Goal: Information Seeking & Learning: Check status

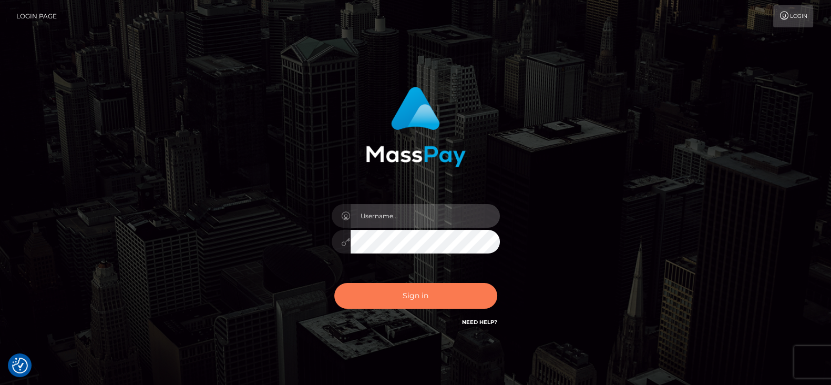
type input "fr.es"
click at [430, 298] on button "Sign in" at bounding box center [415, 296] width 163 height 26
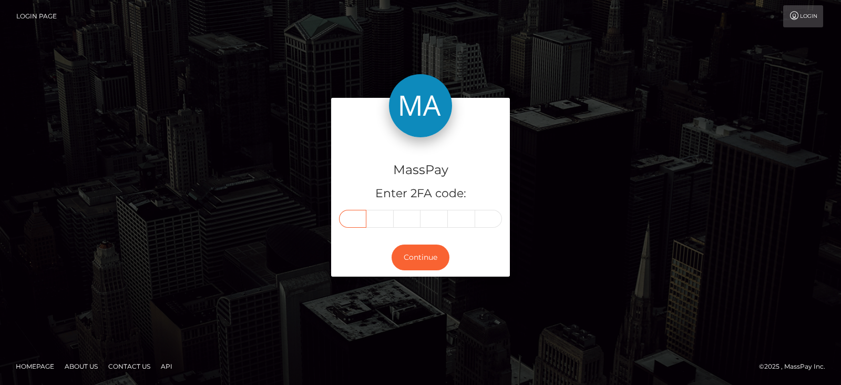
click at [351, 214] on input "text" at bounding box center [352, 219] width 27 height 18
paste input "2"
type input "2"
type input "8"
type input "0"
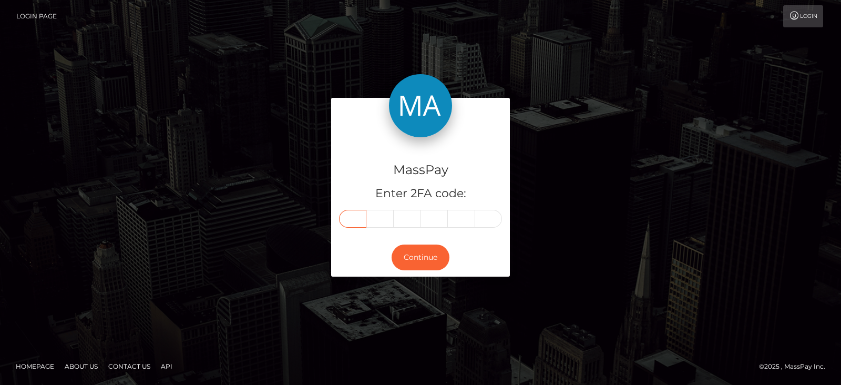
type input "5"
type input "3"
type input "5"
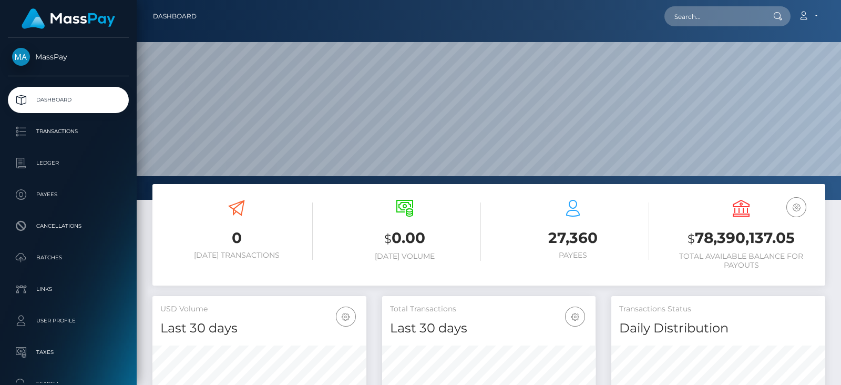
scroll to position [186, 213]
click at [722, 19] on input "text" at bounding box center [713, 16] width 99 height 20
paste input "schreibuns@kommwirreisen.eu"
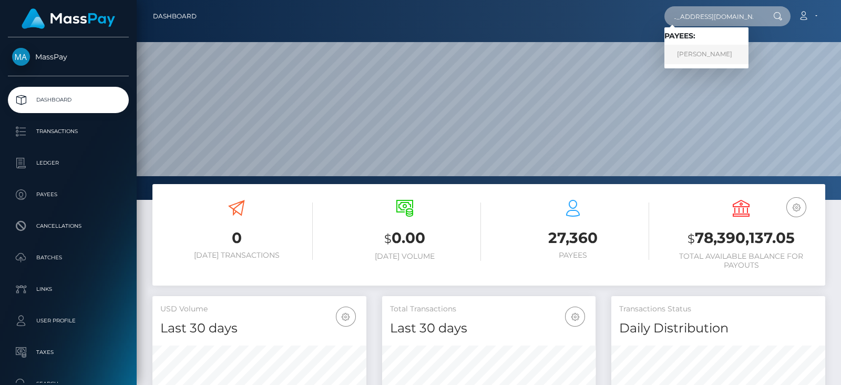
type input "schreibuns@kommwirreisen.eu"
click at [705, 48] on link "Sandra Wesolek" at bounding box center [706, 54] width 84 height 19
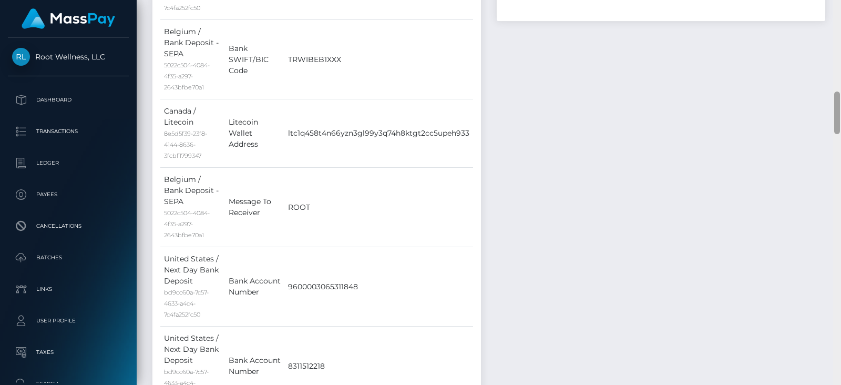
scroll to position [1204, 0]
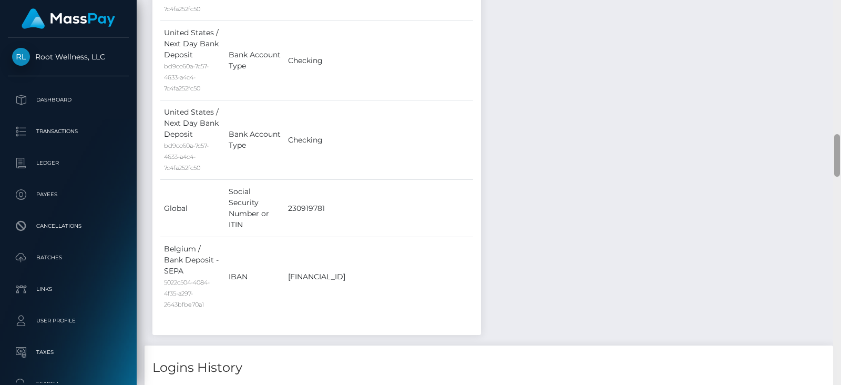
click at [840, 183] on div at bounding box center [837, 192] width 8 height 385
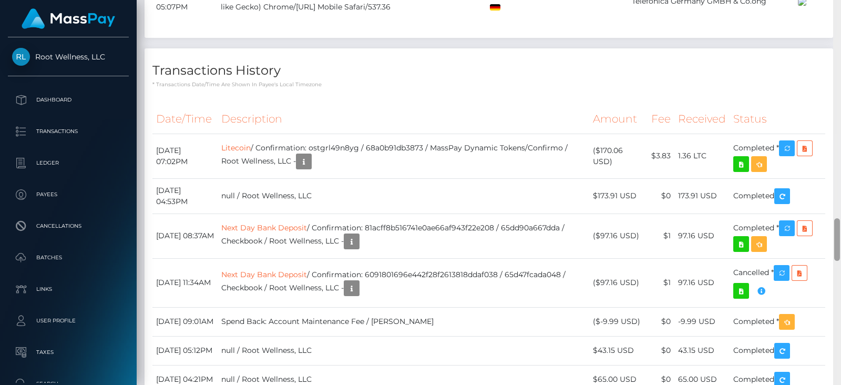
scroll to position [2036, 0]
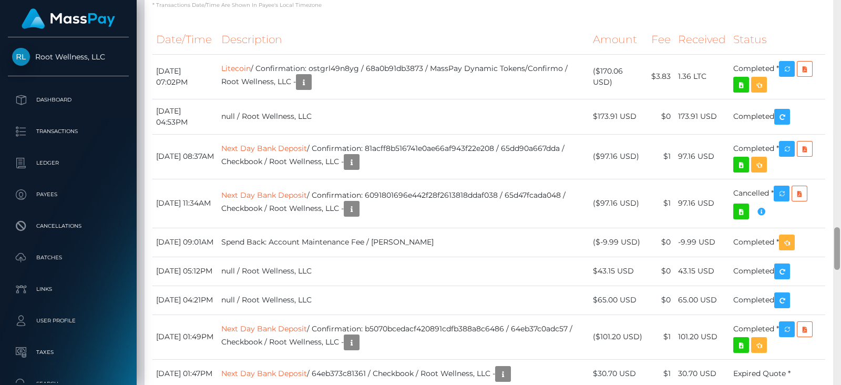
drag, startPoint x: 837, startPoint y: 169, endPoint x: 840, endPoint y: 262, distance: 92.6
click at [840, 262] on div at bounding box center [837, 192] width 8 height 385
click at [517, 99] on td "Litecoin / Confirmation: ostgrl49n8yg / 68a0b91db3873 / MassPay Dynamic Tokens/…" at bounding box center [403, 76] width 371 height 45
drag, startPoint x: 614, startPoint y: 128, endPoint x: 602, endPoint y: 118, distance: 16.0
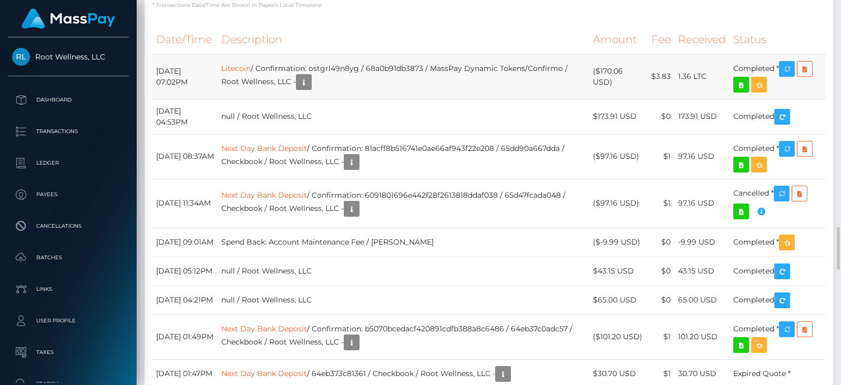
click at [602, 99] on td "($170.06 USD)" at bounding box center [617, 76] width 57 height 45
copy td "$170.06 USD"
drag, startPoint x: 600, startPoint y: 114, endPoint x: 613, endPoint y: 127, distance: 18.2
click at [613, 99] on td "($170.06 USD)" at bounding box center [617, 76] width 57 height 45
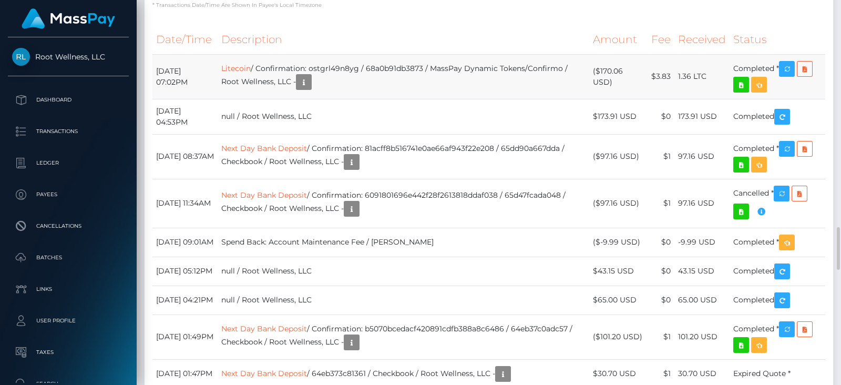
click at [635, 99] on td "($170.06 USD)" at bounding box center [617, 76] width 57 height 45
drag, startPoint x: 614, startPoint y: 126, endPoint x: 602, endPoint y: 117, distance: 15.3
click at [602, 99] on td "($170.06 USD)" at bounding box center [617, 76] width 57 height 45
click at [630, 99] on td "($170.06 USD)" at bounding box center [617, 76] width 57 height 45
click at [310, 89] on icon "button" at bounding box center [303, 82] width 13 height 13
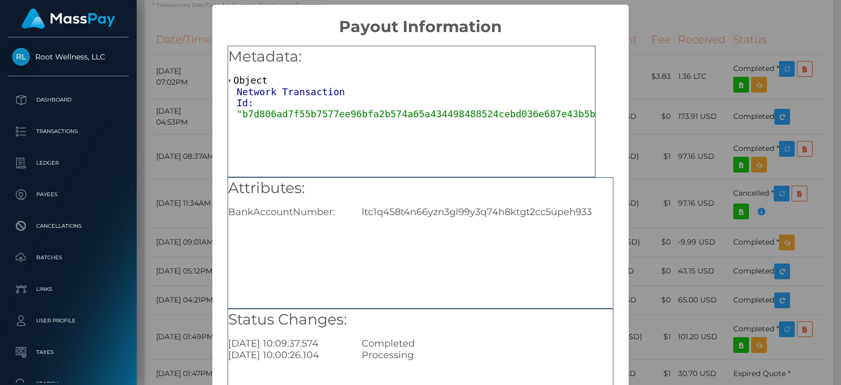
click at [642, 130] on div "× Payout Information Metadata: Object Network Transaction Id: "b7d806ad7f55b757…" at bounding box center [420, 192] width 841 height 385
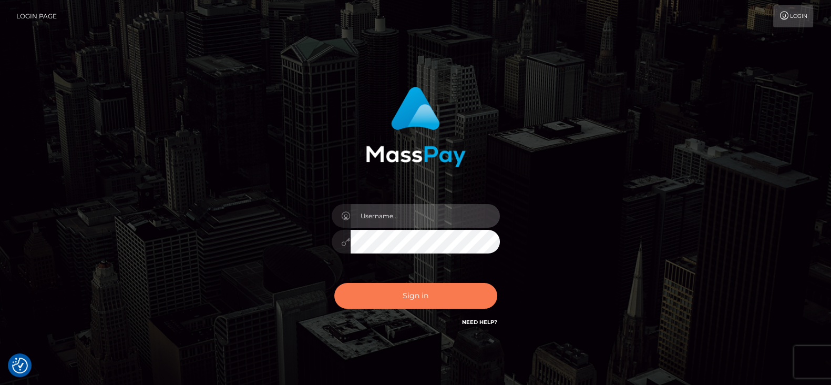
type input "fr.es"
click at [399, 295] on button "Sign in" at bounding box center [415, 296] width 163 height 26
type input "[DOMAIN_NAME]"
click at [420, 298] on button "Sign in" at bounding box center [415, 296] width 163 height 26
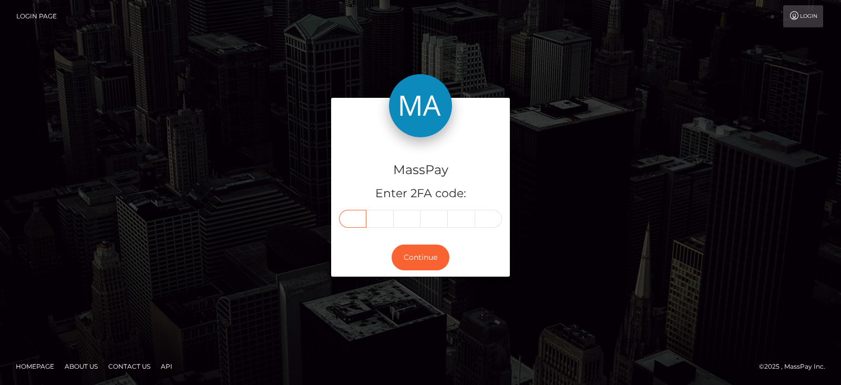
click at [355, 211] on input "text" at bounding box center [352, 219] width 27 height 18
paste input "6"
type input "6"
type input "1"
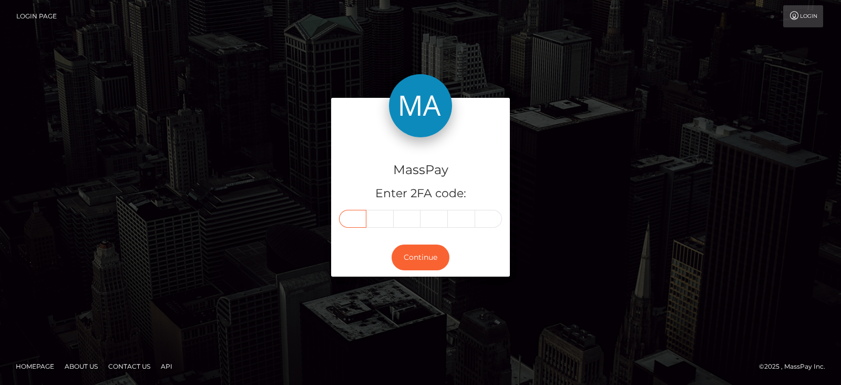
type input "0"
type input "9"
type input "1"
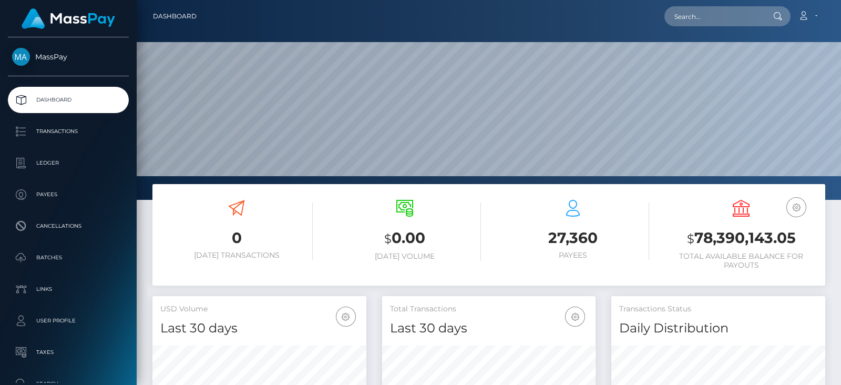
scroll to position [186, 213]
click at [694, 11] on input "text" at bounding box center [713, 16] width 99 height 20
paste input "anthonystingl92@yahoo.co.uk"
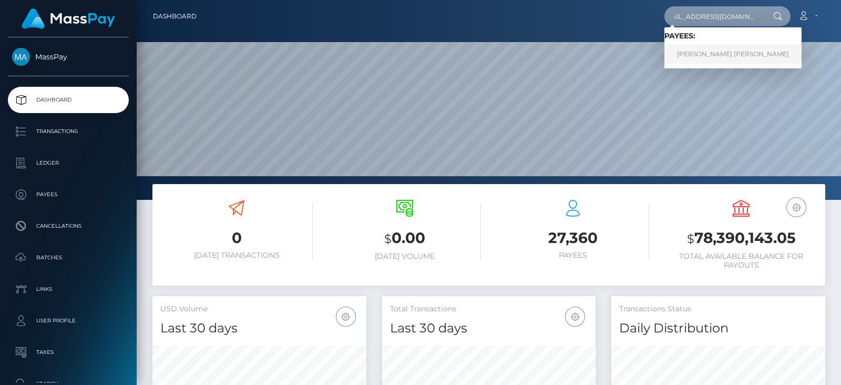
type input "anthonystingl92@yahoo.co.uk"
click at [700, 54] on link "ANTHONY RHYS STINGL" at bounding box center [732, 54] width 137 height 19
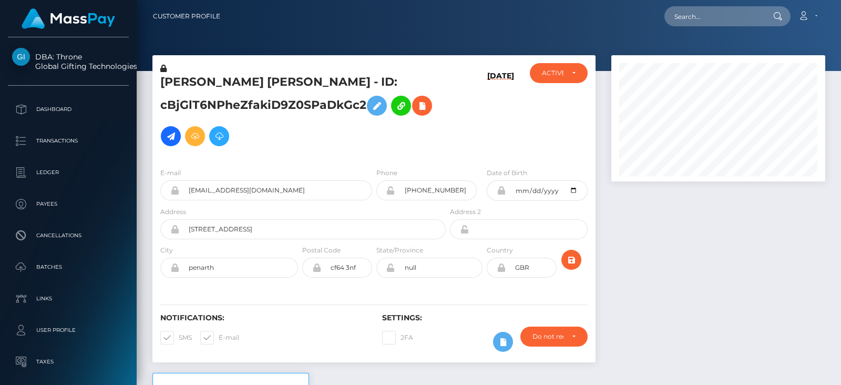
scroll to position [126, 213]
click at [558, 78] on div "ACTIVE" at bounding box center [559, 73] width 58 height 20
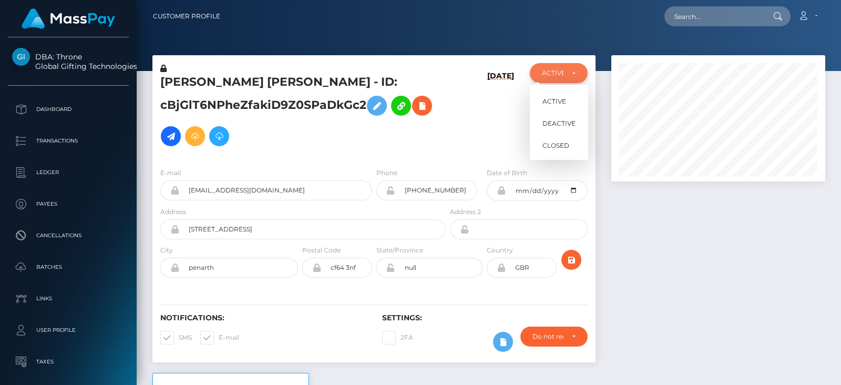
click at [558, 78] on div "ACTIVE" at bounding box center [559, 73] width 58 height 20
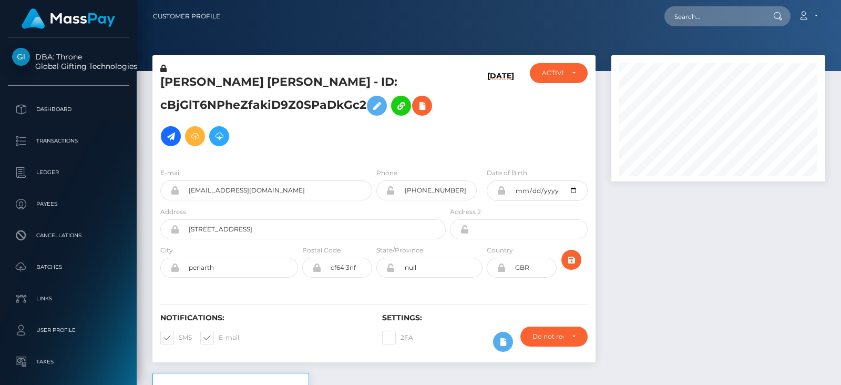
click at [686, 263] on div at bounding box center [718, 213] width 230 height 317
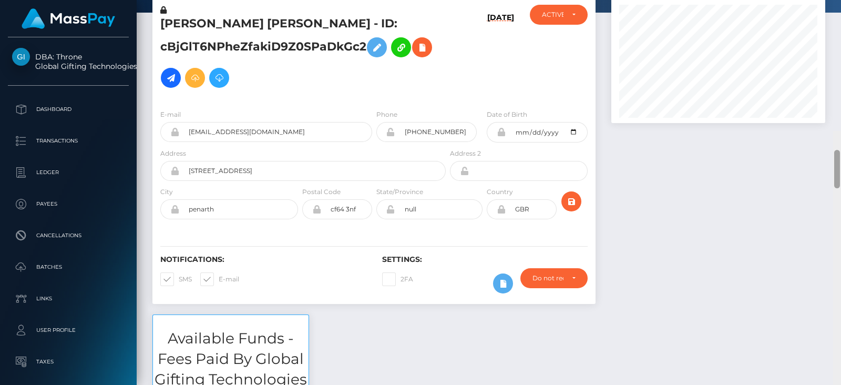
scroll to position [0, 0]
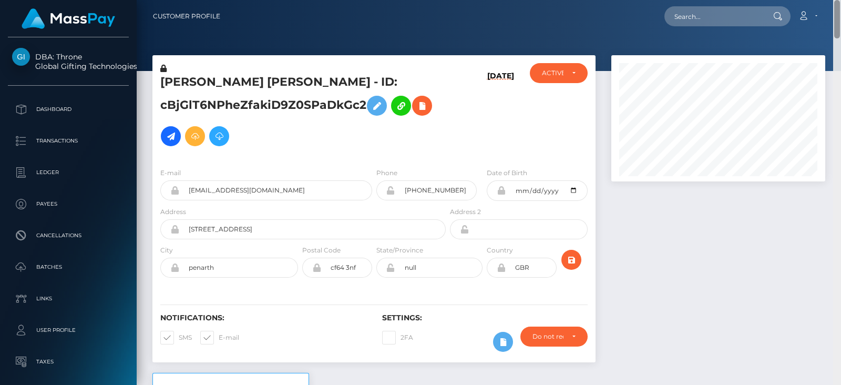
drag, startPoint x: 836, startPoint y: 51, endPoint x: 839, endPoint y: 25, distance: 26.5
click at [839, 25] on div "Customer Profile Loading... Loading..." at bounding box center [489, 192] width 704 height 385
click at [720, 251] on div at bounding box center [718, 213] width 230 height 317
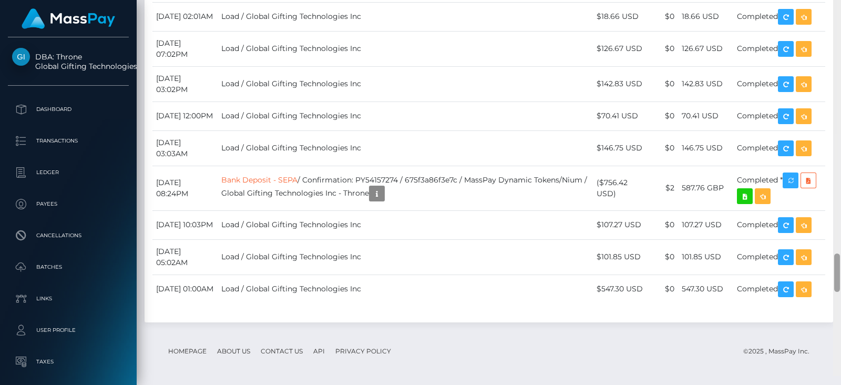
scroll to position [2638, 0]
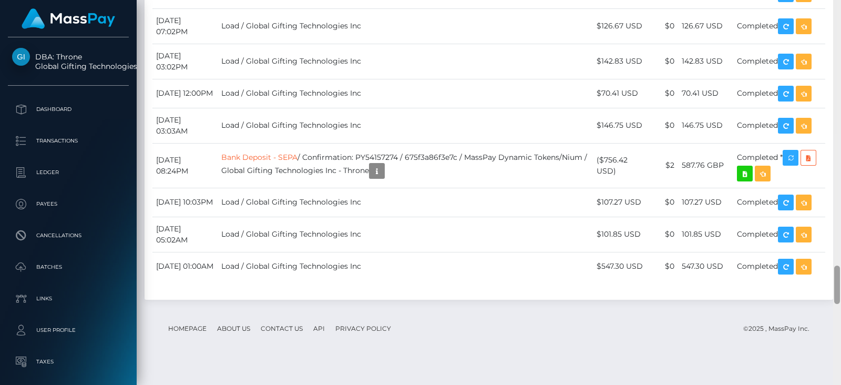
drag, startPoint x: 837, startPoint y: 56, endPoint x: 840, endPoint y: 293, distance: 237.0
click at [840, 293] on div at bounding box center [837, 192] width 8 height 385
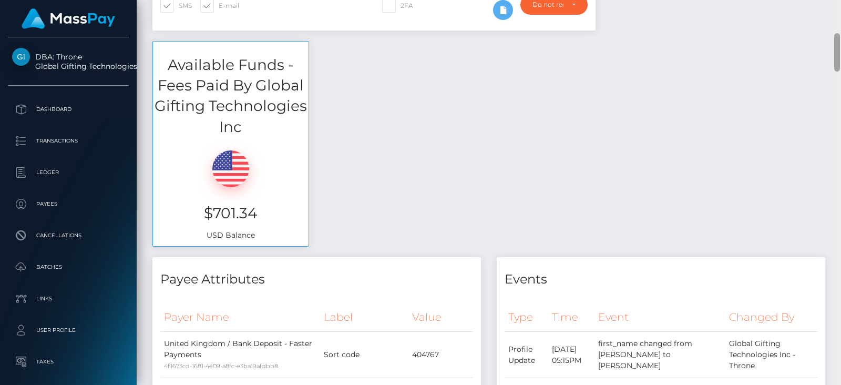
click at [838, 38] on div at bounding box center [837, 192] width 8 height 385
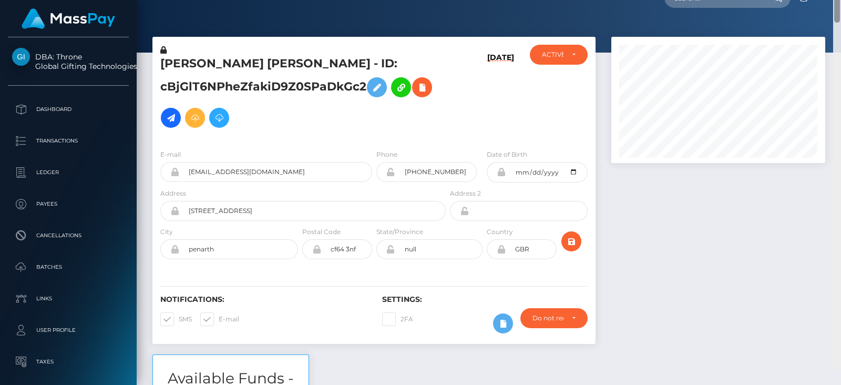
scroll to position [0, 0]
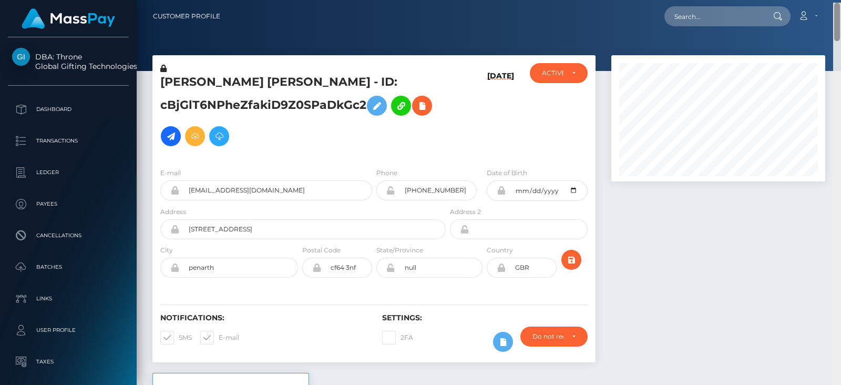
drag, startPoint x: 838, startPoint y: 38, endPoint x: 834, endPoint y: -4, distance: 42.2
click at [834, 0] on html "DBA: Throne Global Gifting Technologies Inc Dashboard Transactions Ledger Payee…" at bounding box center [420, 192] width 841 height 385
paste input "math_bow@yahoo.com"
click at [751, 11] on input "text" at bounding box center [713, 16] width 99 height 20
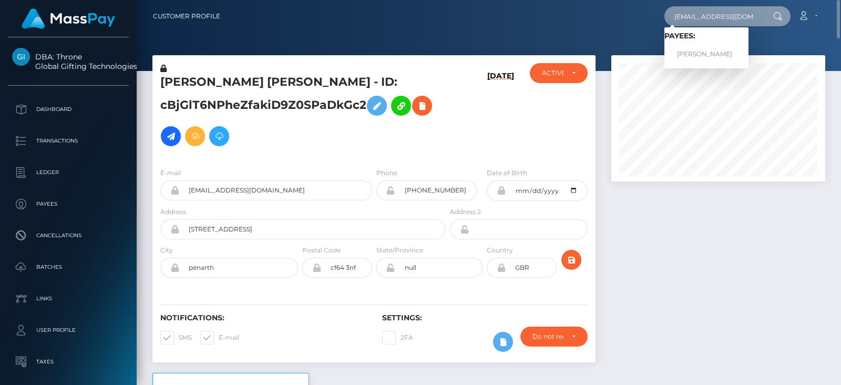
type input "math_bow@yahoo.com"
click at [720, 50] on link "EVA BROOKS BOWMAN" at bounding box center [706, 54] width 84 height 19
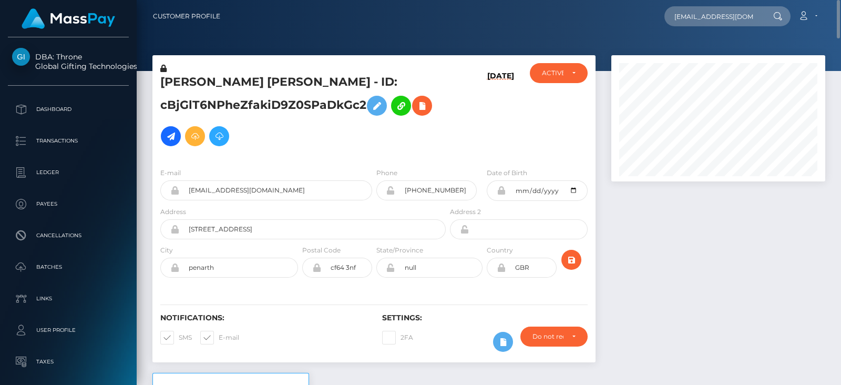
click at [709, 256] on div at bounding box center [718, 213] width 230 height 317
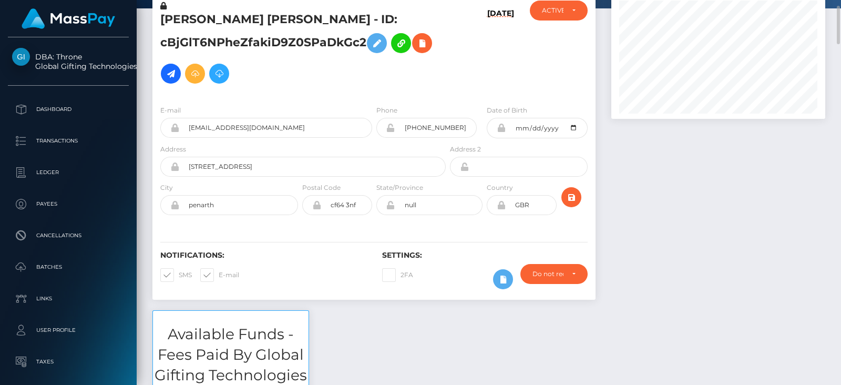
scroll to position [47, 0]
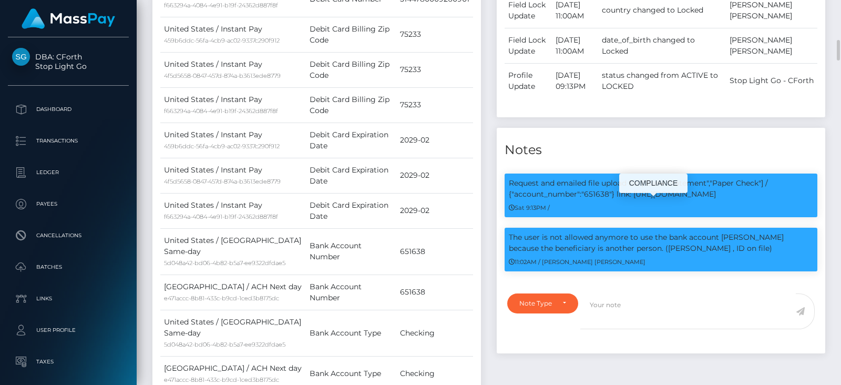
scroll to position [126, 213]
click at [837, 46] on div at bounding box center [837, 50] width 6 height 20
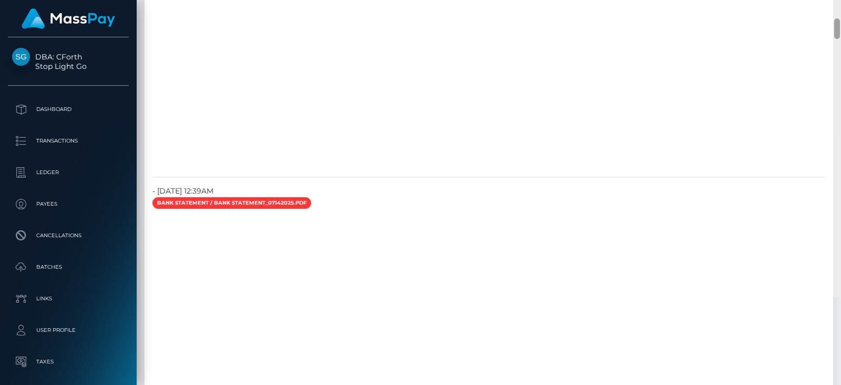
scroll to position [1676, 0]
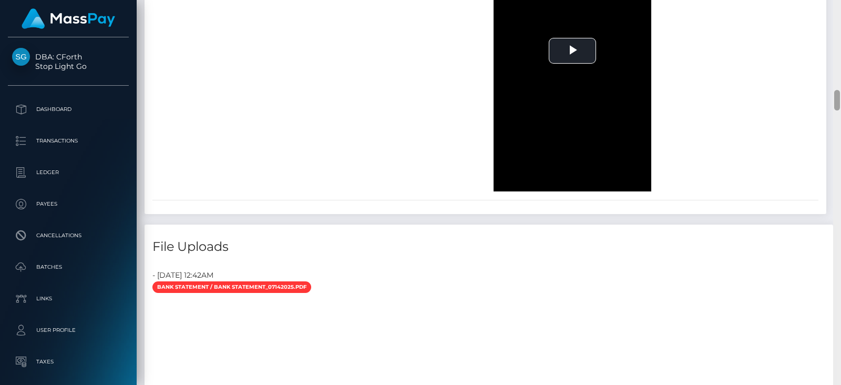
drag, startPoint x: 833, startPoint y: 54, endPoint x: 840, endPoint y: 104, distance: 50.9
click at [840, 104] on div at bounding box center [837, 192] width 8 height 385
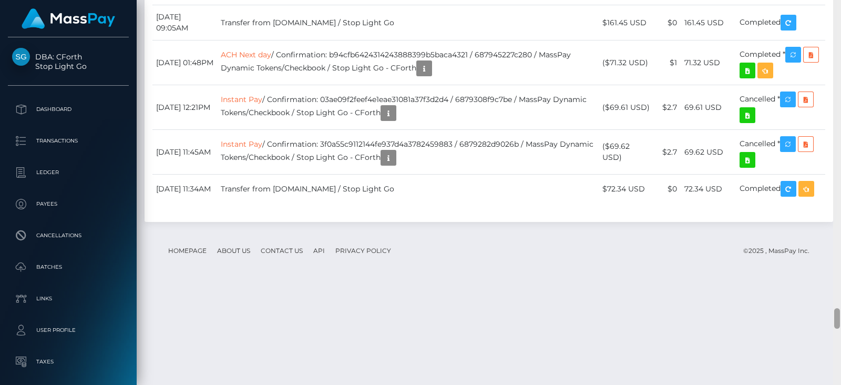
drag, startPoint x: 838, startPoint y: 93, endPoint x: 840, endPoint y: 321, distance: 227.5
click at [840, 317] on div at bounding box center [837, 192] width 8 height 385
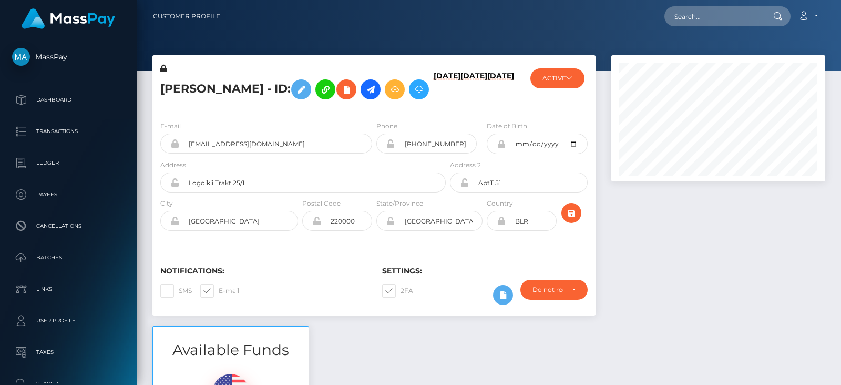
scroll to position [126, 213]
click at [667, 235] on div at bounding box center [718, 190] width 230 height 271
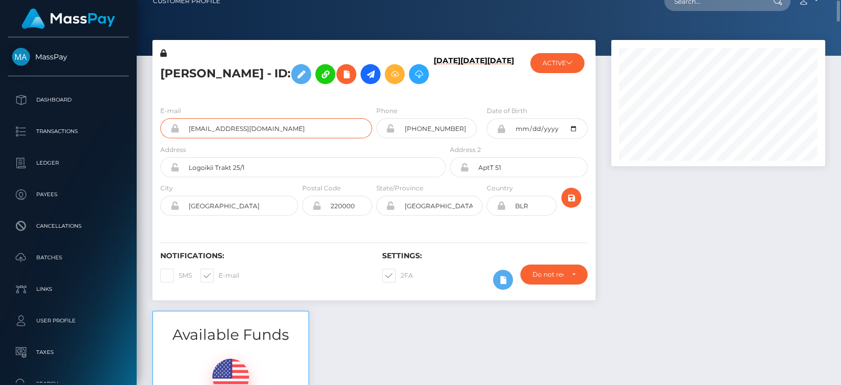
drag, startPoint x: 290, startPoint y: 130, endPoint x: 184, endPoint y: 135, distance: 106.3
click at [184, 135] on input "marylightads@gmail.com" at bounding box center [275, 128] width 193 height 20
click at [696, 188] on div at bounding box center [718, 175] width 230 height 271
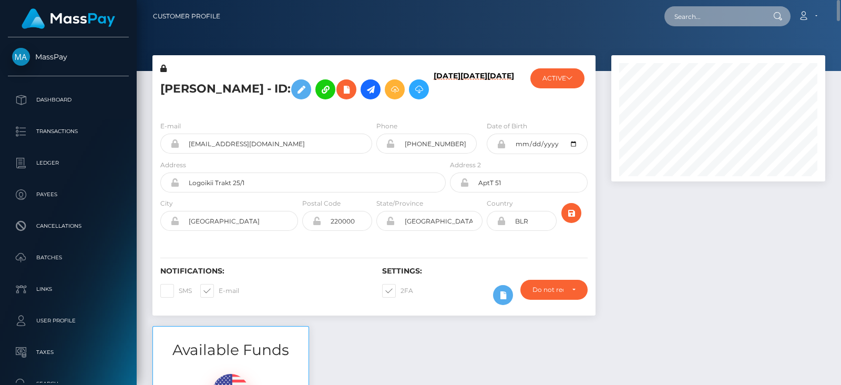
click at [702, 9] on input "text" at bounding box center [713, 16] width 99 height 20
paste input "[EMAIL_ADDRESS][DOMAIN_NAME]"
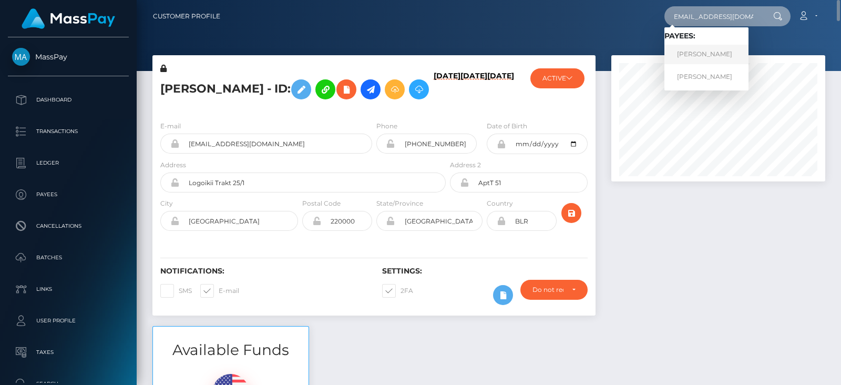
type input "[EMAIL_ADDRESS][DOMAIN_NAME]"
click at [695, 51] on link "Maria Yushkevich" at bounding box center [706, 54] width 84 height 19
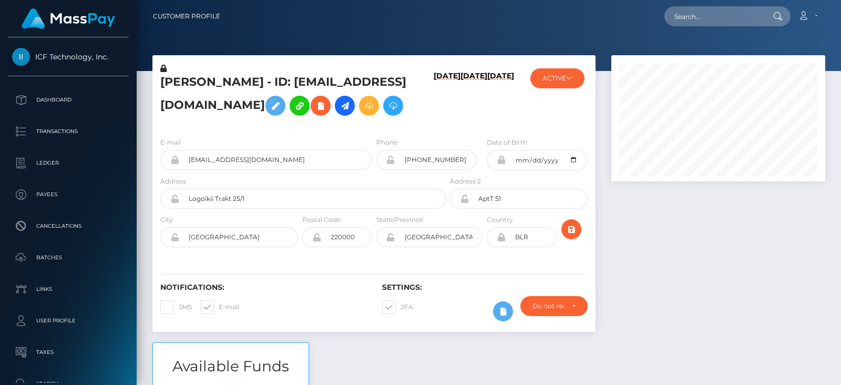
scroll to position [126, 213]
click at [562, 80] on button "ACTIVE" at bounding box center [557, 78] width 54 height 20
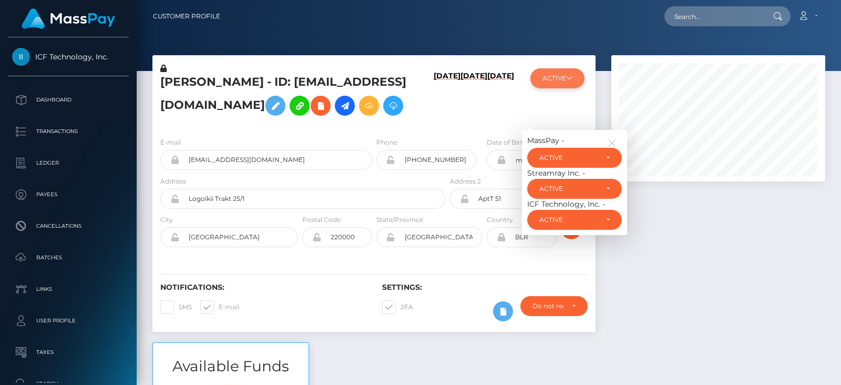
click at [562, 80] on button "ACTIVE" at bounding box center [557, 78] width 54 height 20
click at [615, 148] on button "button" at bounding box center [614, 141] width 15 height 13
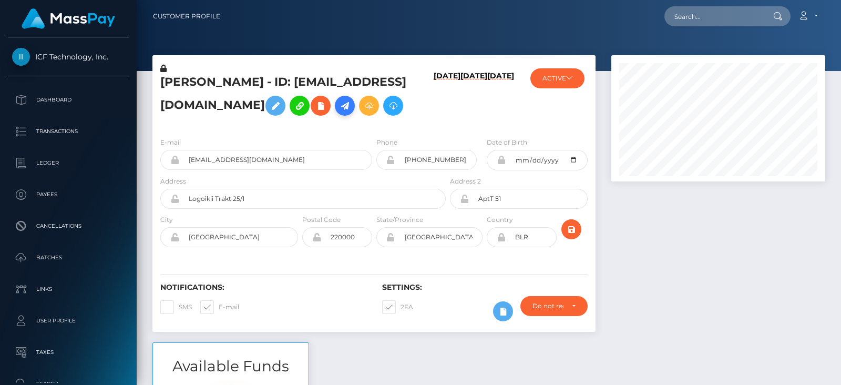
click at [351, 105] on icon at bounding box center [344, 105] width 13 height 13
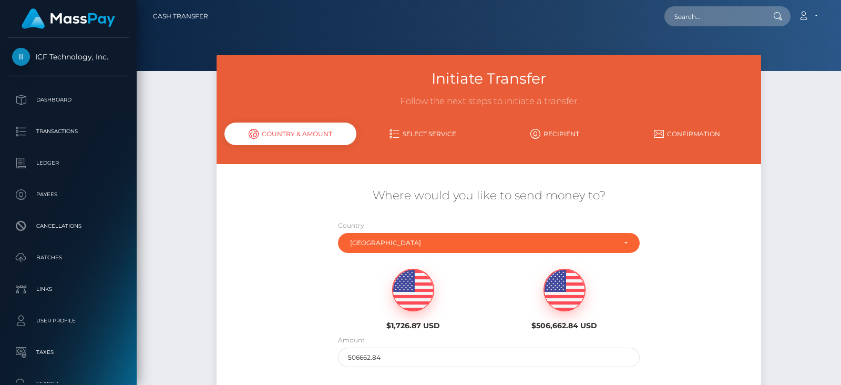
click at [410, 297] on img at bounding box center [413, 290] width 41 height 42
type input "1726.87"
click at [285, 288] on div "$1,726.87 USD $506,662.84 USD" at bounding box center [489, 296] width 454 height 76
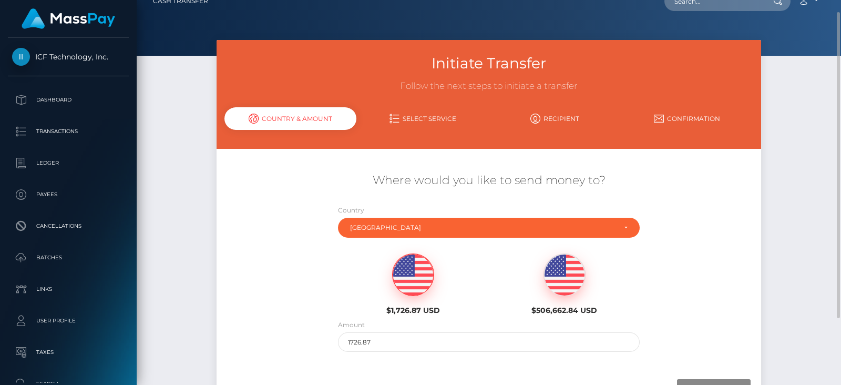
scroll to position [31, 0]
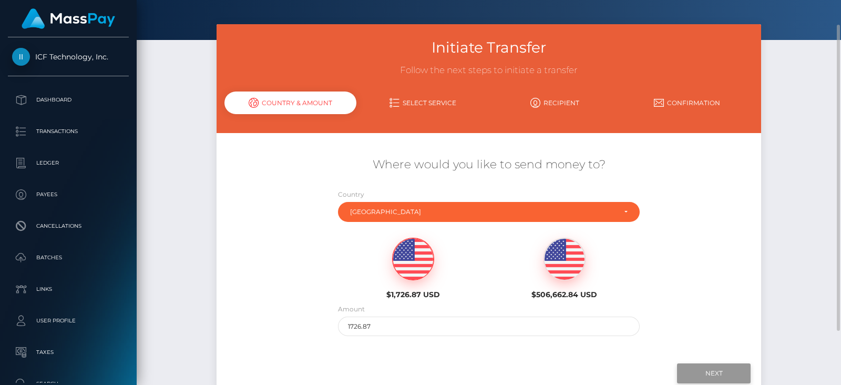
click at [691, 369] on input "Next" at bounding box center [714, 373] width 74 height 20
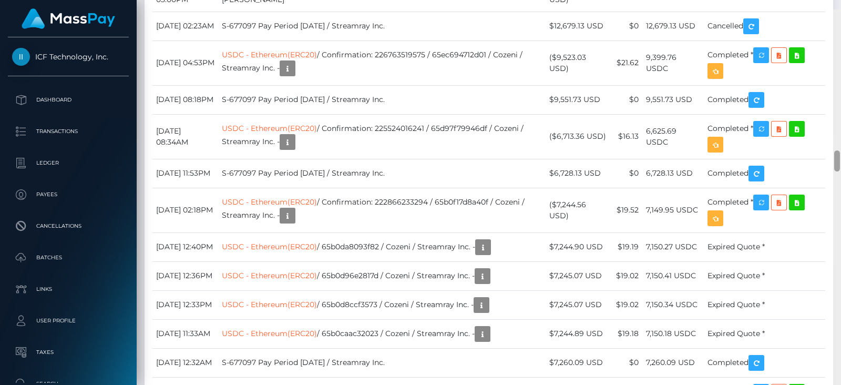
scroll to position [2569, 0]
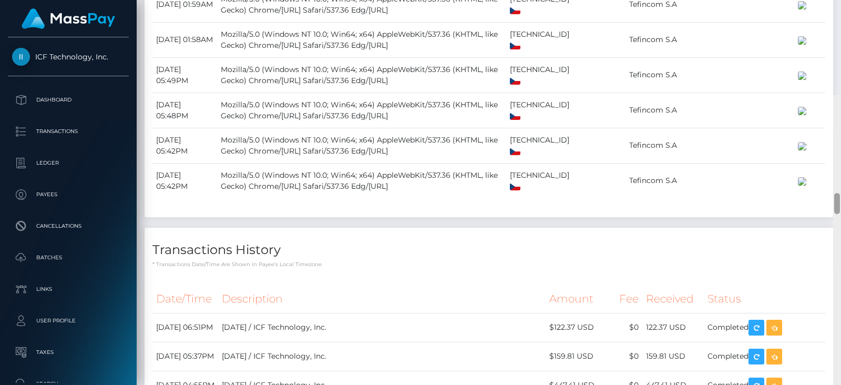
click at [817, 102] on div "Customer Profile Loading... Loading..." at bounding box center [489, 192] width 704 height 385
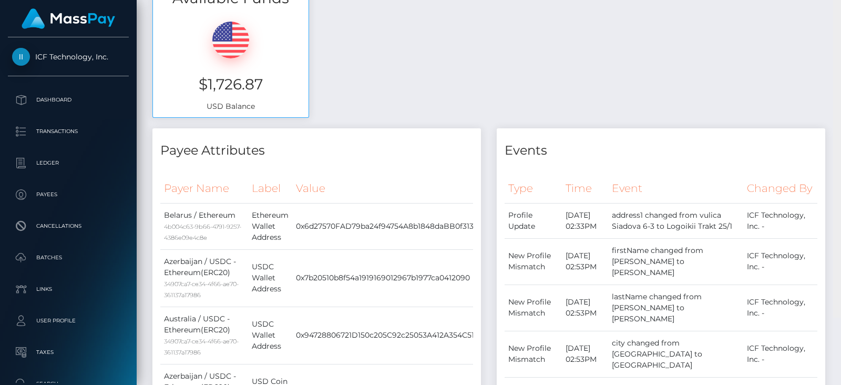
scroll to position [291, 0]
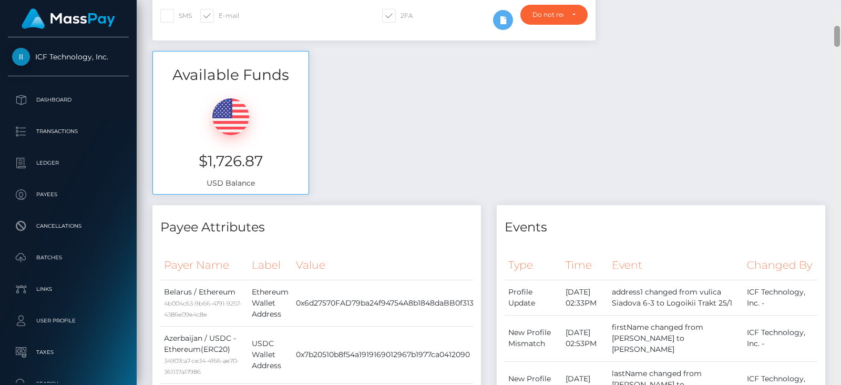
drag, startPoint x: 837, startPoint y: 105, endPoint x: 824, endPoint y: 29, distance: 77.1
click at [840, 31] on div at bounding box center [837, 201] width 8 height 385
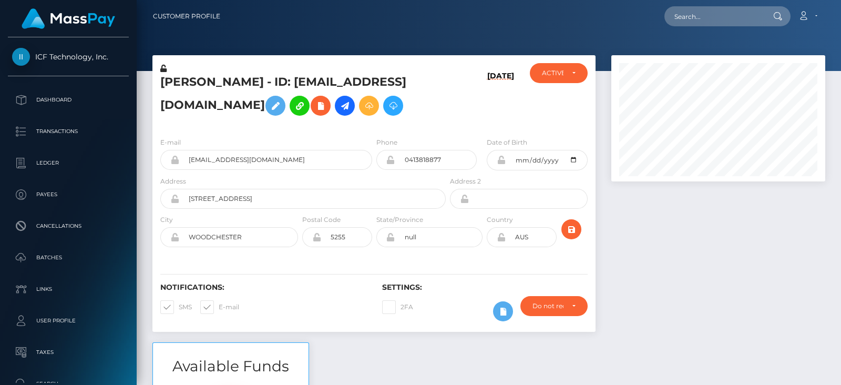
scroll to position [126, 213]
click at [702, 240] on div at bounding box center [718, 198] width 230 height 287
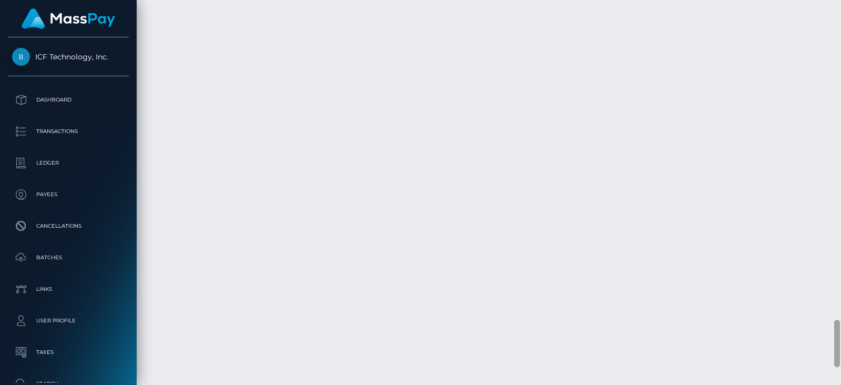
scroll to position [2641, 0]
drag, startPoint x: 836, startPoint y: 51, endPoint x: 840, endPoint y: 352, distance: 300.6
click at [840, 352] on div at bounding box center [837, 192] width 8 height 385
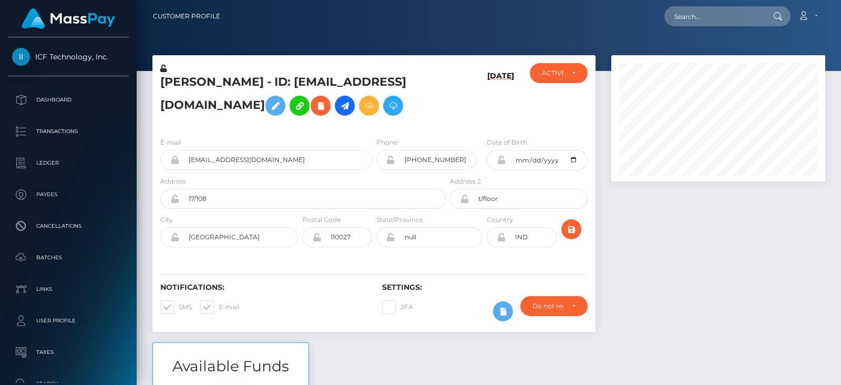
scroll to position [126, 213]
click at [672, 255] on div at bounding box center [718, 198] width 230 height 287
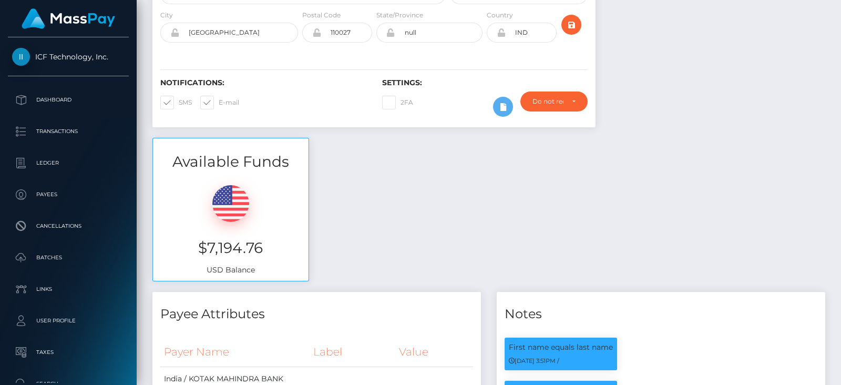
scroll to position [220, 0]
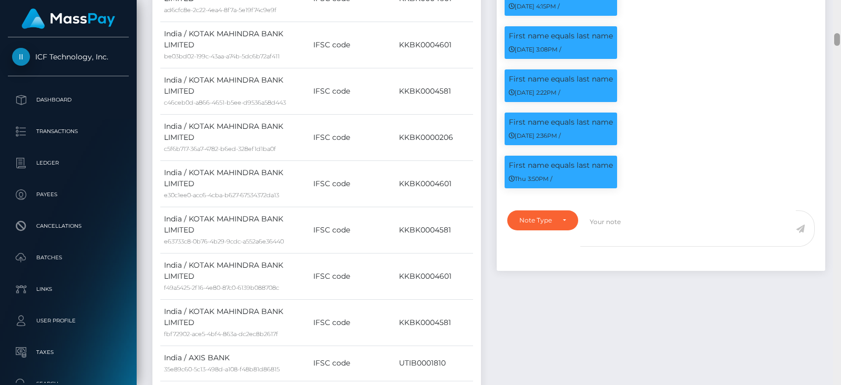
click at [830, 127] on div at bounding box center [837, 192] width 8 height 385
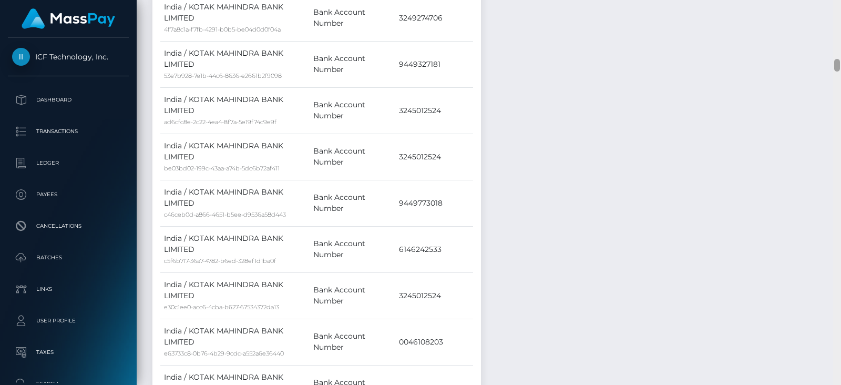
click at [830, 120] on div at bounding box center [837, 192] width 8 height 385
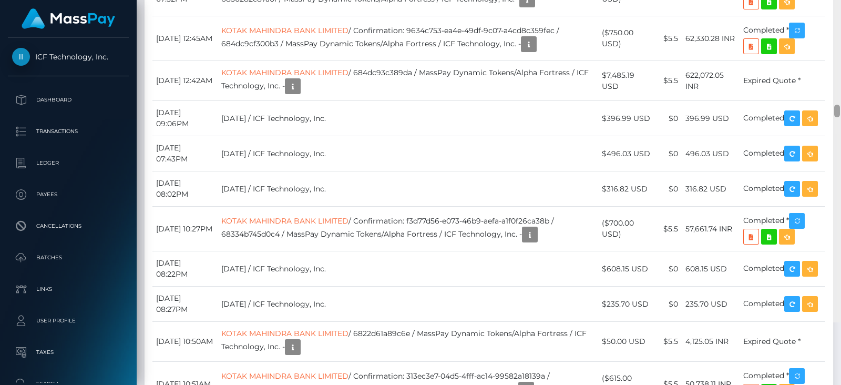
scroll to position [4951, 0]
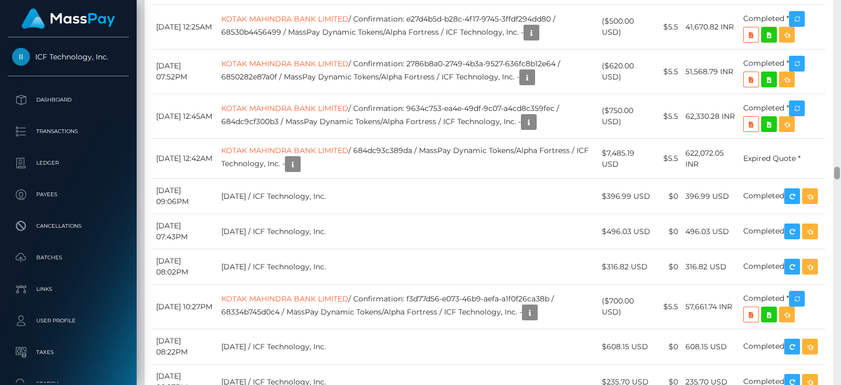
drag, startPoint x: 839, startPoint y: 119, endPoint x: 840, endPoint y: 175, distance: 55.7
click at [830, 175] on div at bounding box center [837, 192] width 8 height 385
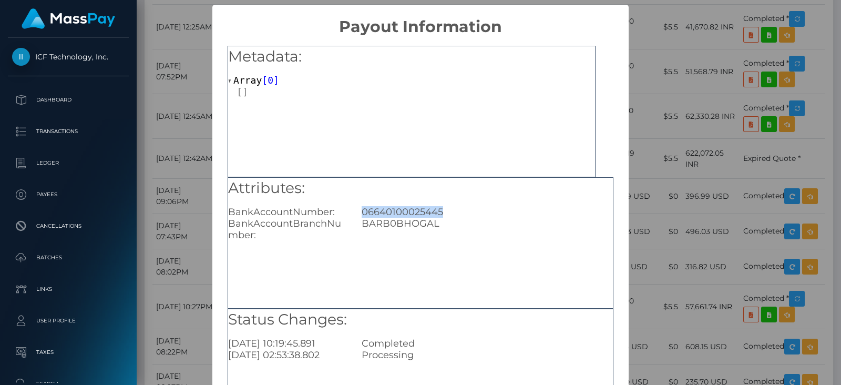
drag, startPoint x: 443, startPoint y: 212, endPoint x: 358, endPoint y: 208, distance: 85.2
click at [358, 208] on div "06640100025445" at bounding box center [487, 212] width 267 height 12
copy div "06640100025445"
click at [742, 188] on div "× Payout Information Metadata: Array [ 0 ] Attributes: BankAccountNumber: 06640…" at bounding box center [420, 192] width 841 height 385
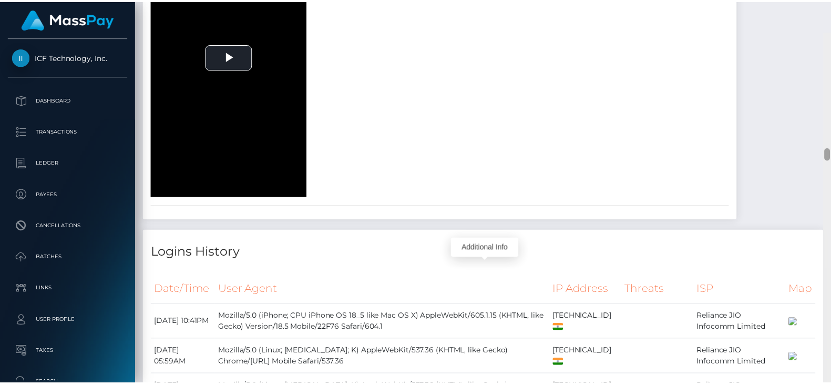
scroll to position [3406, 0]
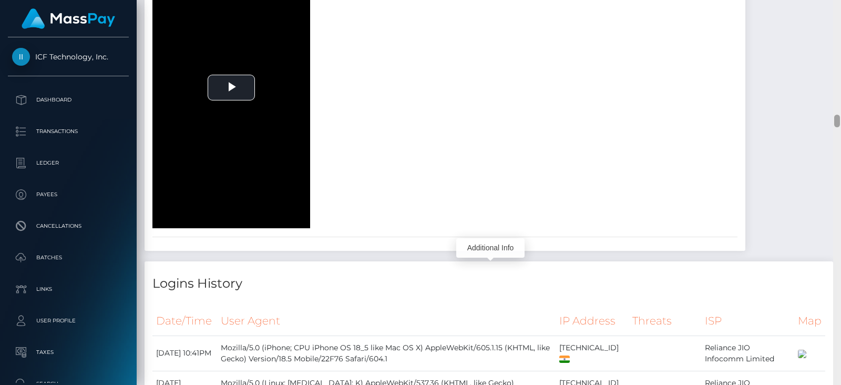
drag, startPoint x: 836, startPoint y: 171, endPoint x: 840, endPoint y: 119, distance: 52.2
click at [830, 119] on div at bounding box center [837, 192] width 8 height 385
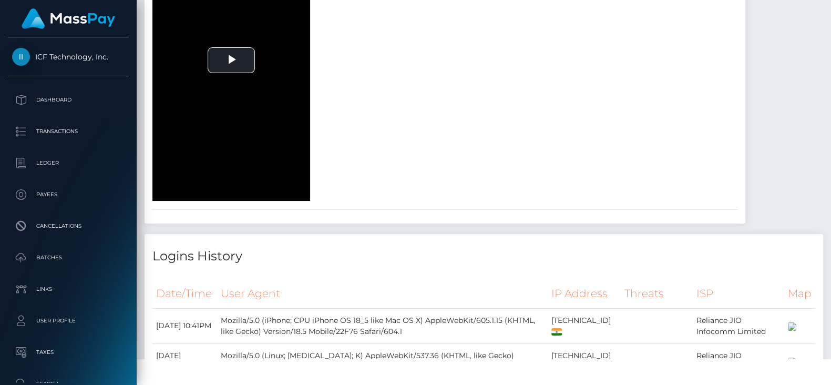
scroll to position [363, 0]
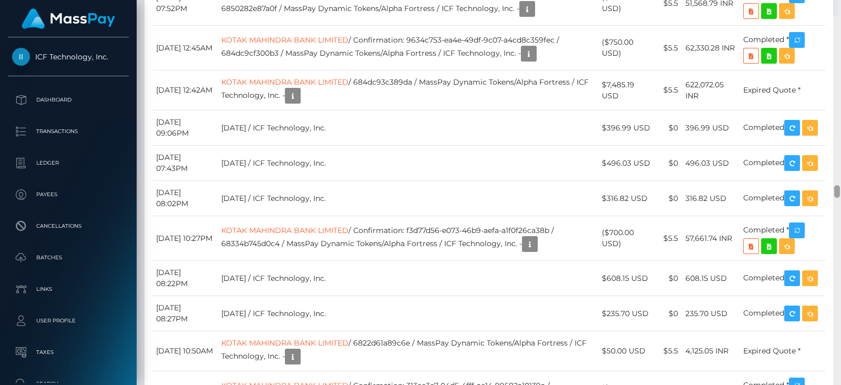
scroll to position [5050, 0]
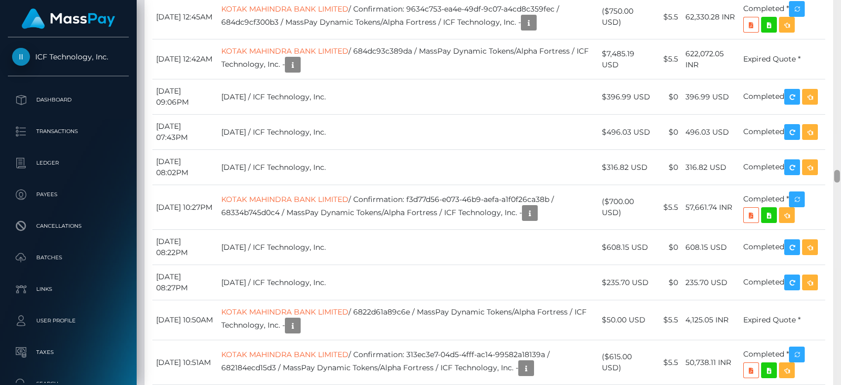
drag, startPoint x: 837, startPoint y: 136, endPoint x: 840, endPoint y: 177, distance: 41.7
click at [830, 177] on div at bounding box center [837, 192] width 8 height 385
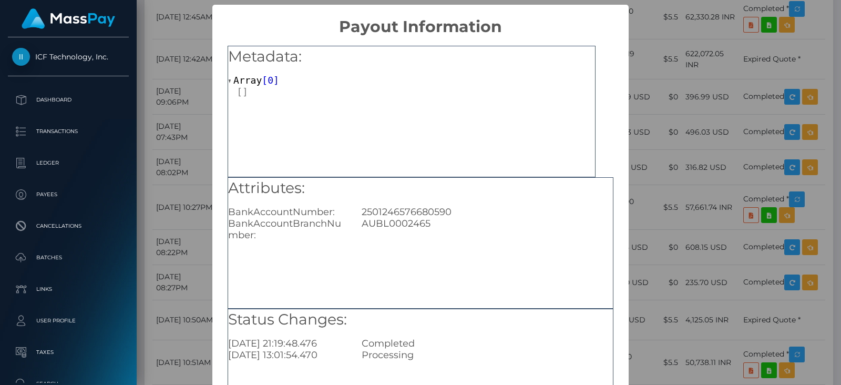
click at [667, 158] on div "× Payout Information Metadata: Array [ 0 ] Attributes: BankAccountNumber: 25012…" at bounding box center [420, 192] width 841 height 385
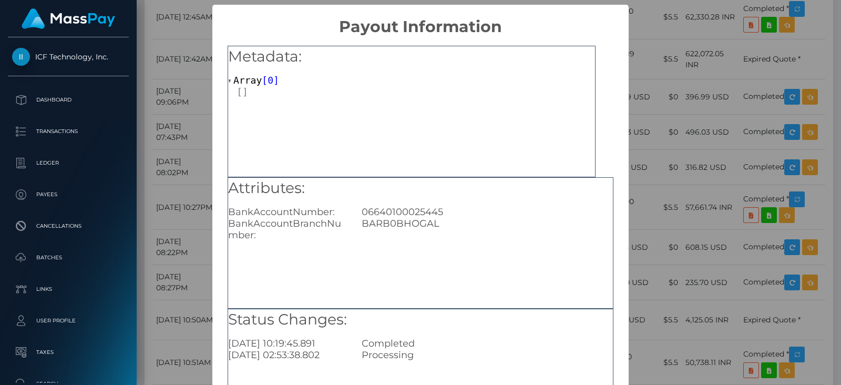
click at [695, 160] on div "× Payout Information Metadata: Array [ 0 ] Attributes: BankAccountNumber: 06640…" at bounding box center [420, 192] width 841 height 385
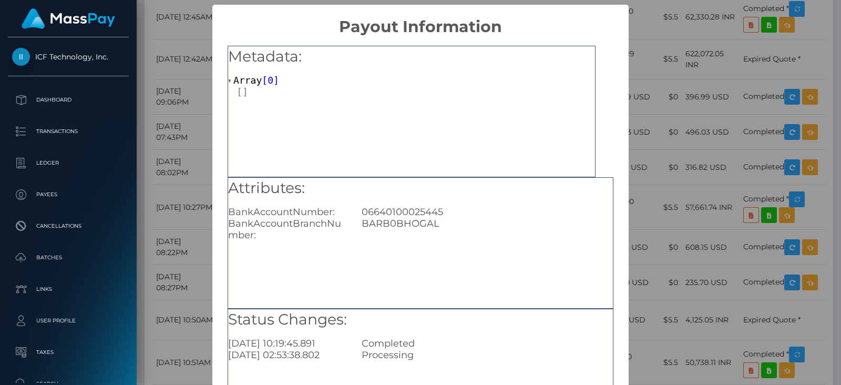
click at [200, 192] on div "× Payout Information Metadata: Array [ 0 ] Attributes: BankAccountNumber: 06640…" at bounding box center [420, 192] width 841 height 385
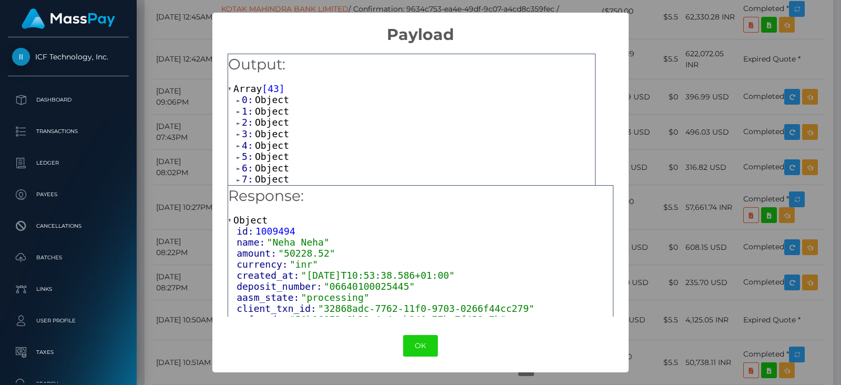
click at [281, 101] on span "Object" at bounding box center [272, 99] width 34 height 11
click at [276, 135] on span "Object" at bounding box center [272, 133] width 34 height 11
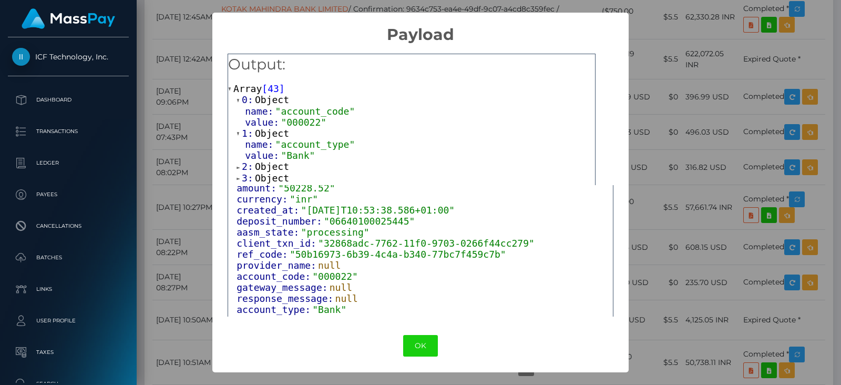
scroll to position [74, 0]
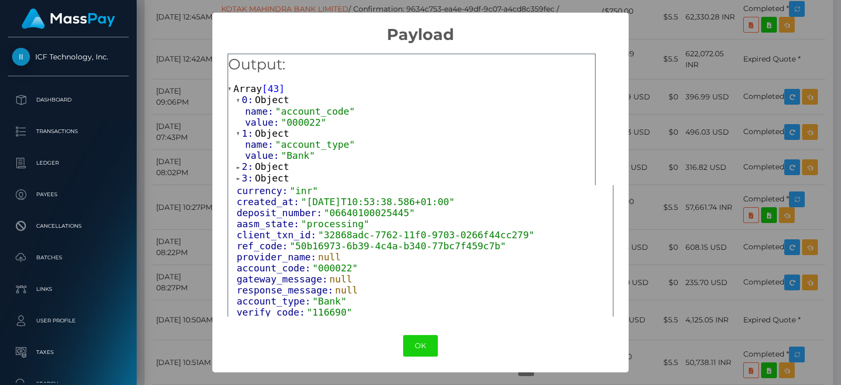
click at [274, 167] on span "Object" at bounding box center [272, 166] width 34 height 11
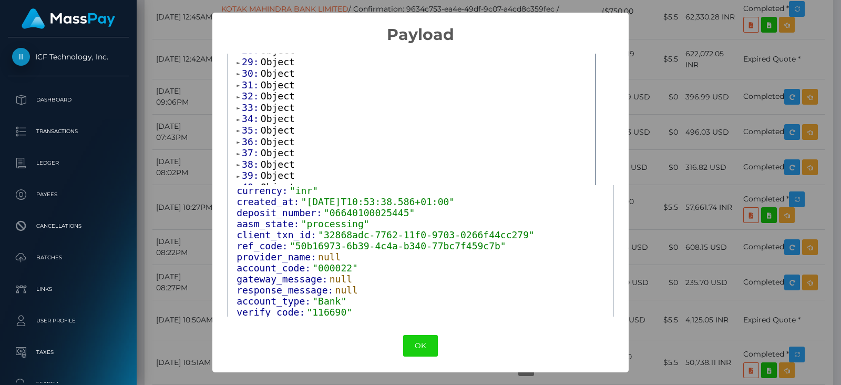
scroll to position [469, 0]
click at [674, 130] on div "× Payload Output: Array [ 43 ] 0: Object name: "account_code" value: "000022" 1…" at bounding box center [420, 192] width 841 height 385
click at [671, 55] on div "× Payload Output: Array [ 43 ] 0: Object name: "account_code" value: "000022" 1…" at bounding box center [420, 192] width 841 height 385
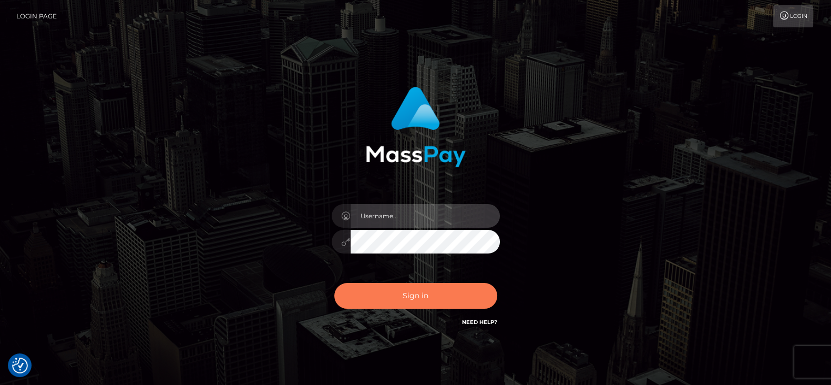
type input "fr.es"
click at [407, 285] on button "Sign in" at bounding box center [415, 296] width 163 height 26
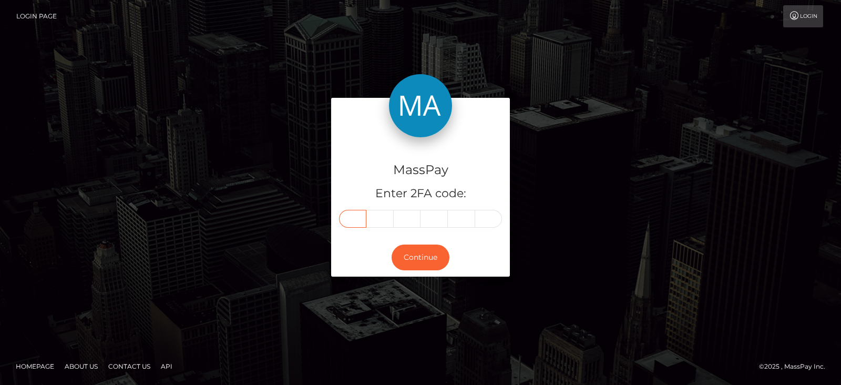
click at [355, 219] on input "text" at bounding box center [352, 219] width 27 height 18
drag, startPoint x: 355, startPoint y: 219, endPoint x: 356, endPoint y: 262, distance: 42.6
click at [356, 262] on div "MassPay Enter 2FA code: Continue" at bounding box center [420, 187] width 179 height 178
drag, startPoint x: 356, startPoint y: 262, endPoint x: 345, endPoint y: 218, distance: 45.1
click at [345, 218] on input "text" at bounding box center [352, 219] width 27 height 18
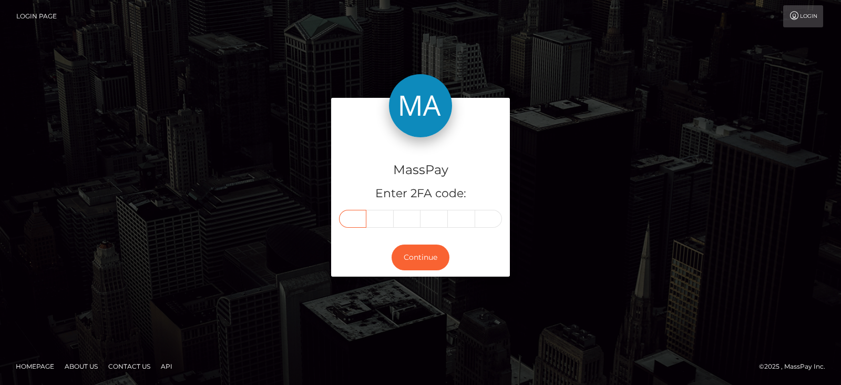
paste input "2"
type input "2"
type input "1"
type input "4"
type input "3"
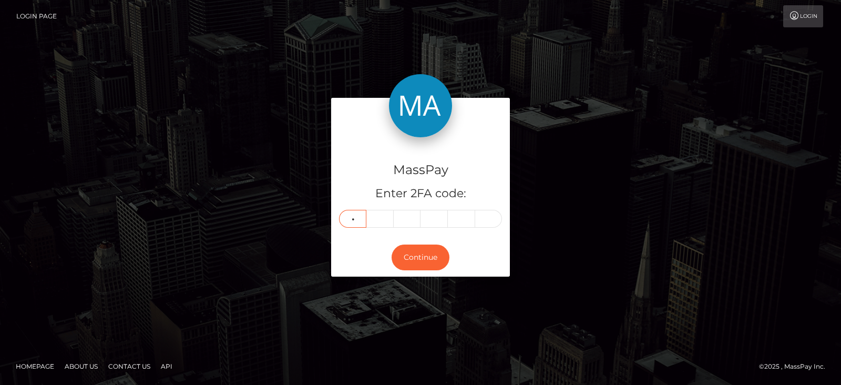
type input "5"
type input "6"
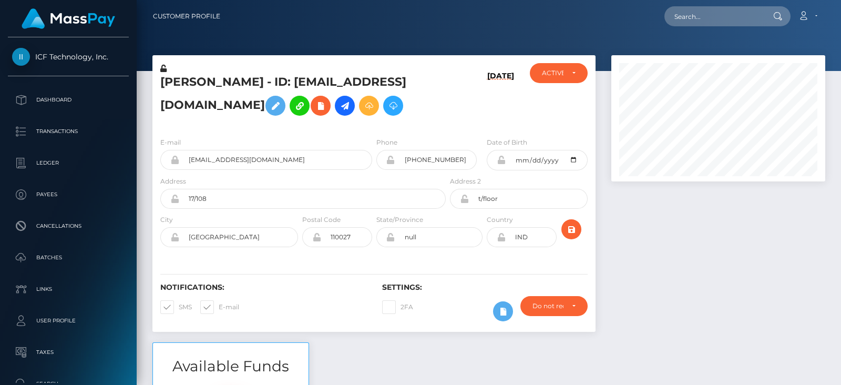
scroll to position [126, 213]
click at [665, 244] on div at bounding box center [718, 198] width 230 height 287
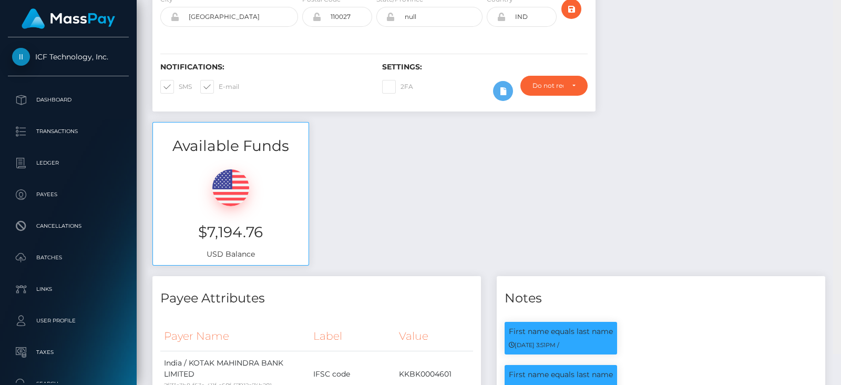
scroll to position [173, 0]
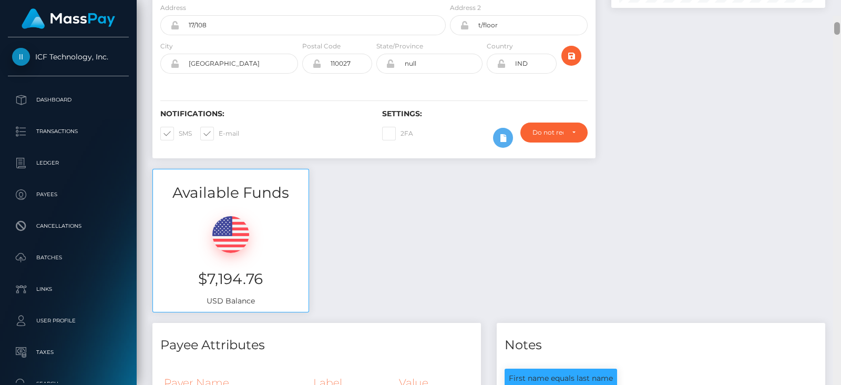
click at [837, 22] on div at bounding box center [837, 28] width 6 height 13
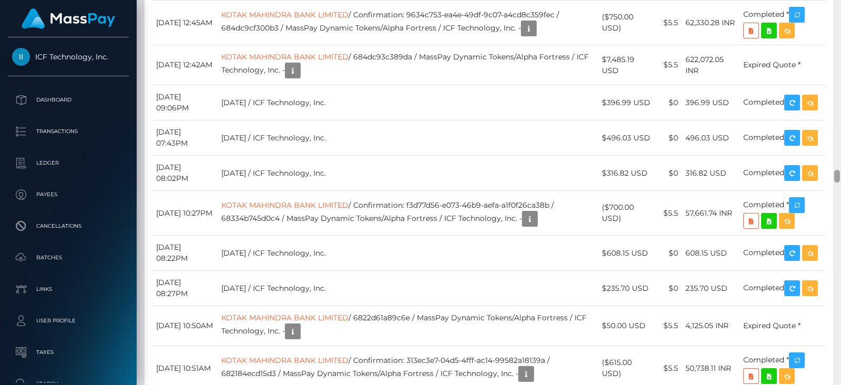
scroll to position [5013, 0]
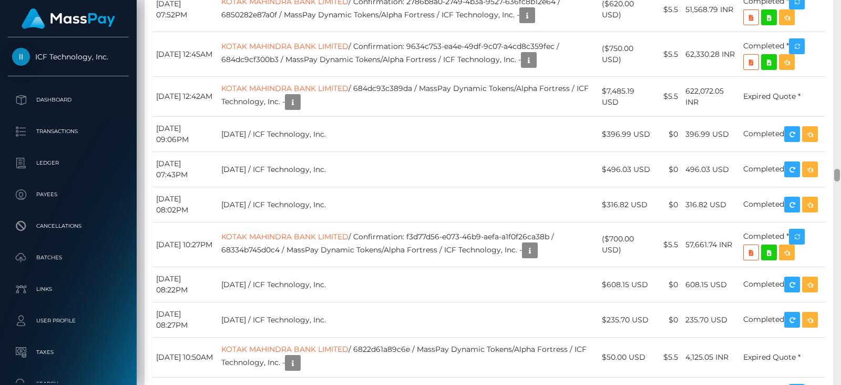
drag, startPoint x: 837, startPoint y: 11, endPoint x: 840, endPoint y: 174, distance: 164.0
click at [840, 174] on div at bounding box center [837, 192] width 8 height 385
drag, startPoint x: 371, startPoint y: 201, endPoint x: 521, endPoint y: 190, distance: 150.1
copy td "50b16973-6b39-4c4a-b340-77bc7f459c7b"
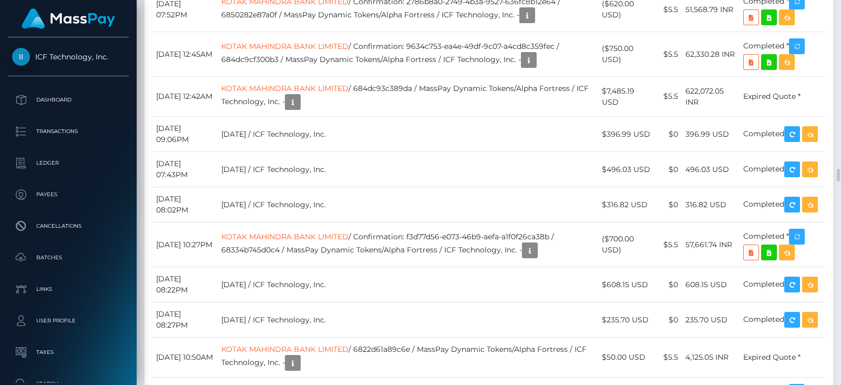
drag, startPoint x: 372, startPoint y: 203, endPoint x: 524, endPoint y: 200, distance: 151.9
copy td "50b16973-6b39-4c4a-b340-77bc7f459c7b"
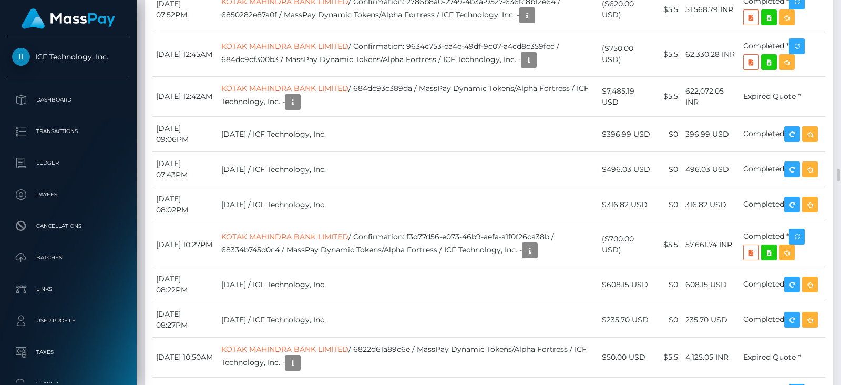
copy td "50b16973-6b39-4c4a-b340-77bc7f459c7b"
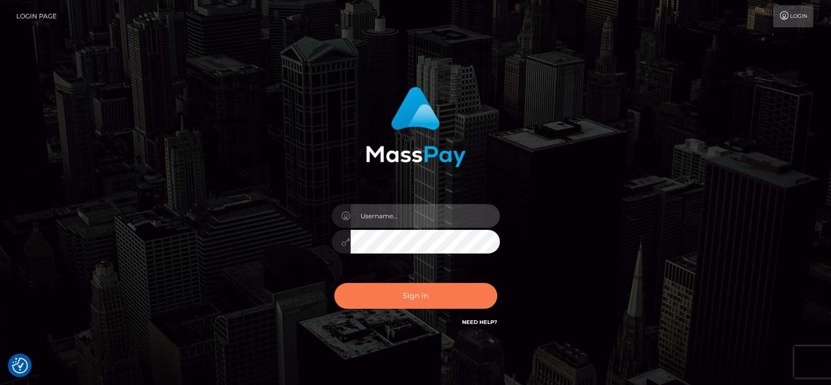
type input "fr.es"
click at [406, 296] on button "Sign in" at bounding box center [415, 296] width 163 height 26
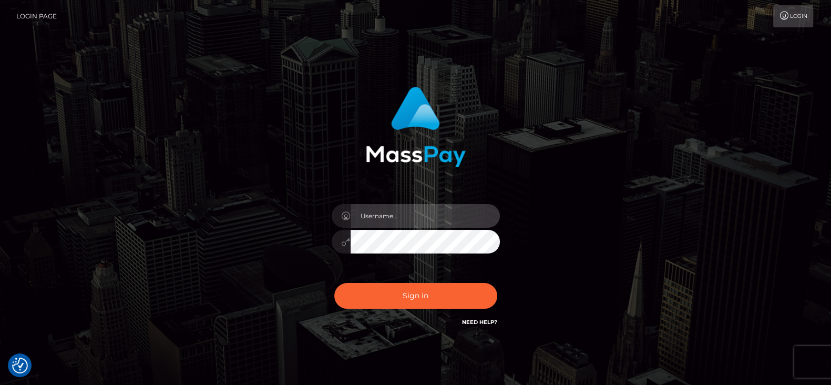
type input "fr.es"
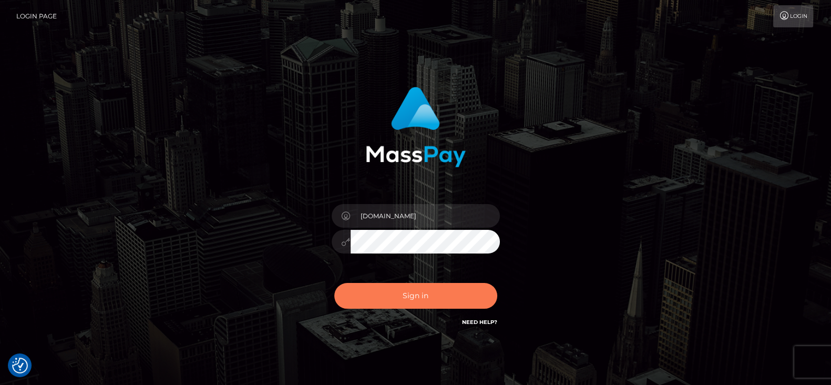
click at [439, 308] on button "Sign in" at bounding box center [415, 296] width 163 height 26
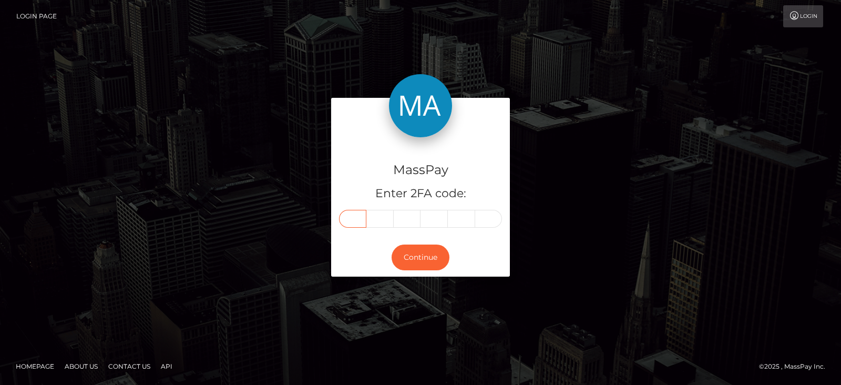
click at [355, 215] on input "text" at bounding box center [352, 219] width 27 height 18
paste input "4"
type input "4"
type input "3"
type input "1"
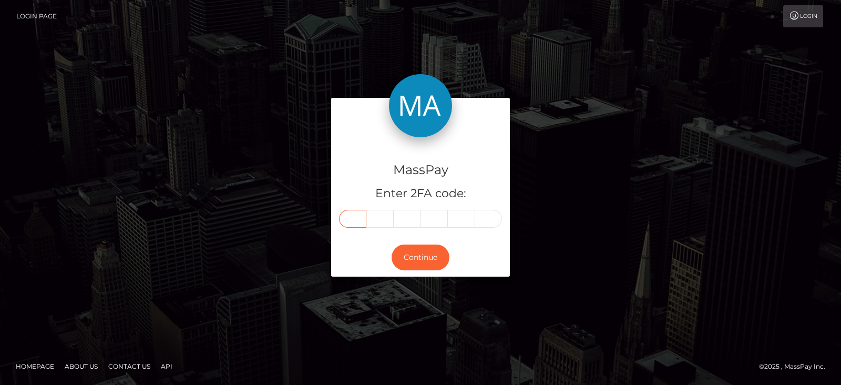
type input "5"
type input "2"
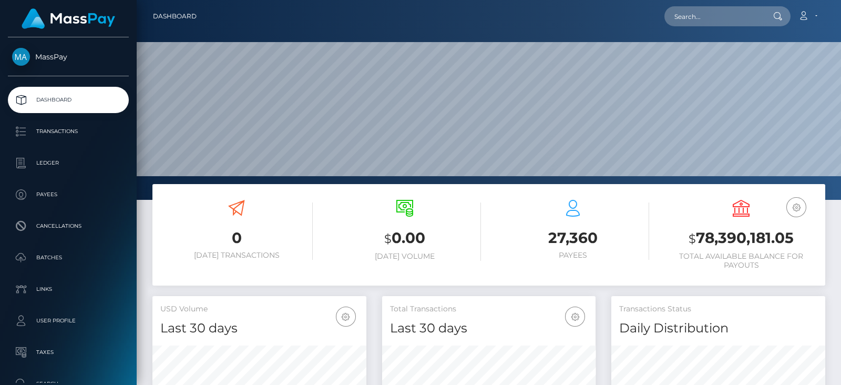
scroll to position [186, 213]
click at [692, 25] on input "text" at bounding box center [713, 16] width 99 height 20
paste input "50b16973-6b39-4c4a-b340-77bc7f459c7b"
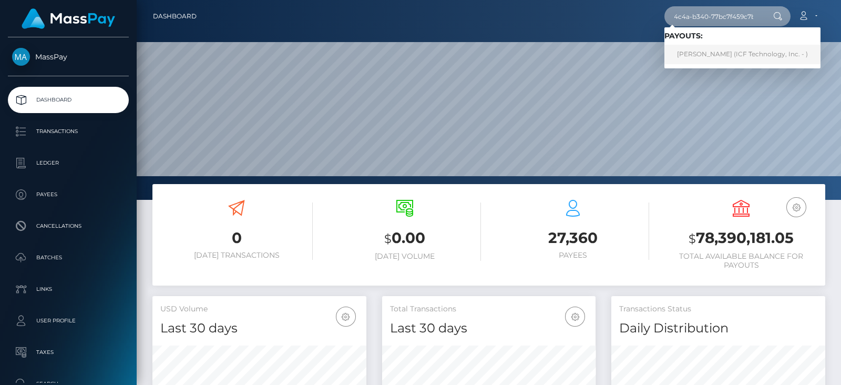
type input "50b16973-6b39-4c4a-b340-77bc7f459c7b"
click at [707, 57] on link "[PERSON_NAME] (ICF Technology, Inc. - )" at bounding box center [742, 54] width 156 height 19
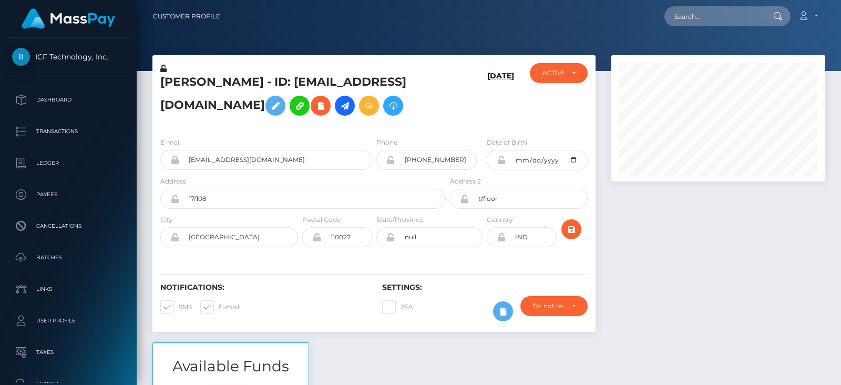
scroll to position [126, 213]
click at [819, 195] on div at bounding box center [718, 198] width 230 height 287
click at [719, 19] on input "text" at bounding box center [713, 16] width 99 height 20
paste input "50b16973-6b39-4c4a-b340-77bc7f459c7b"
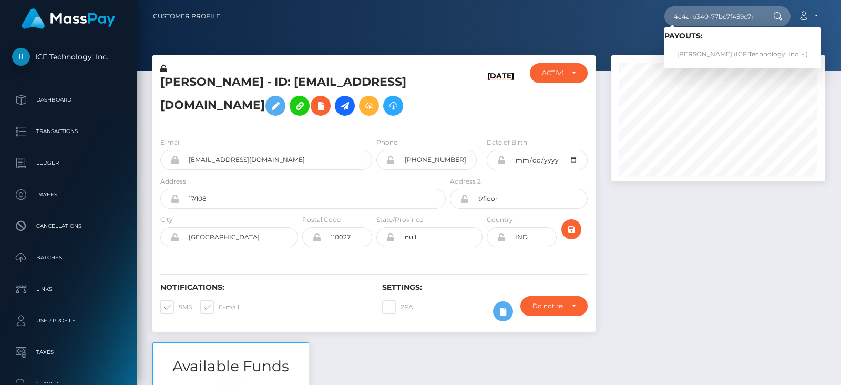
click at [670, 268] on div at bounding box center [718, 198] width 230 height 287
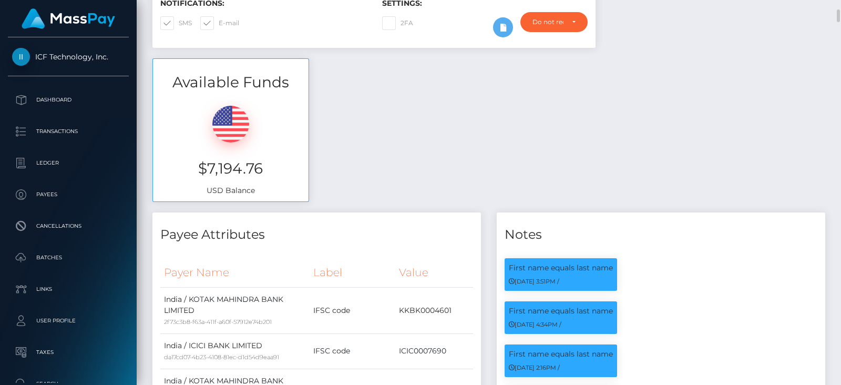
scroll to position [126, 213]
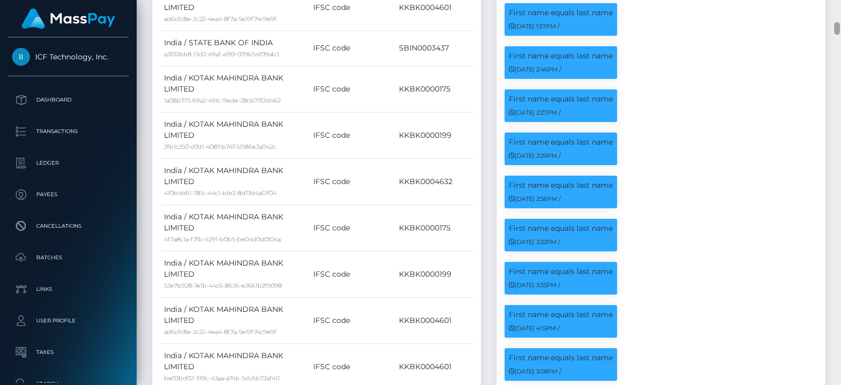
click at [839, 173] on div at bounding box center [837, 192] width 8 height 385
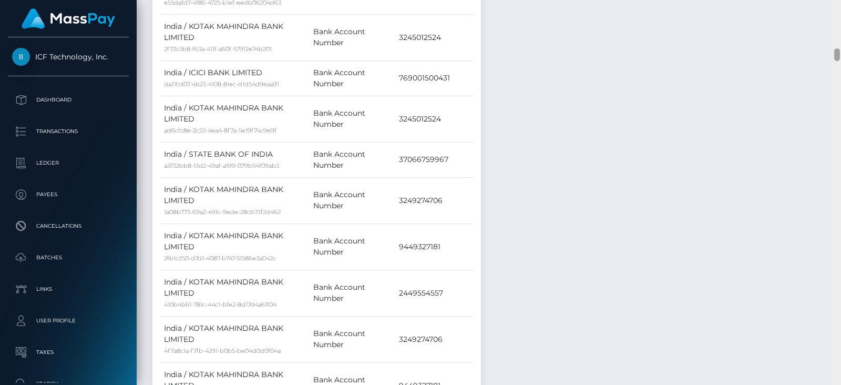
click at [839, 173] on div at bounding box center [837, 192] width 8 height 385
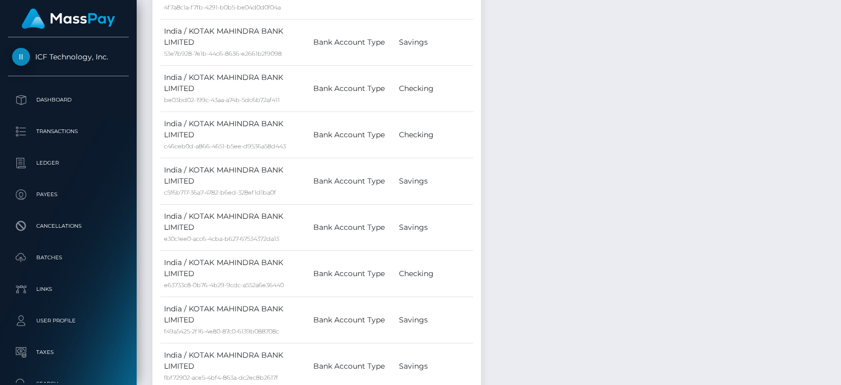
click at [839, 173] on div at bounding box center [837, 192] width 8 height 385
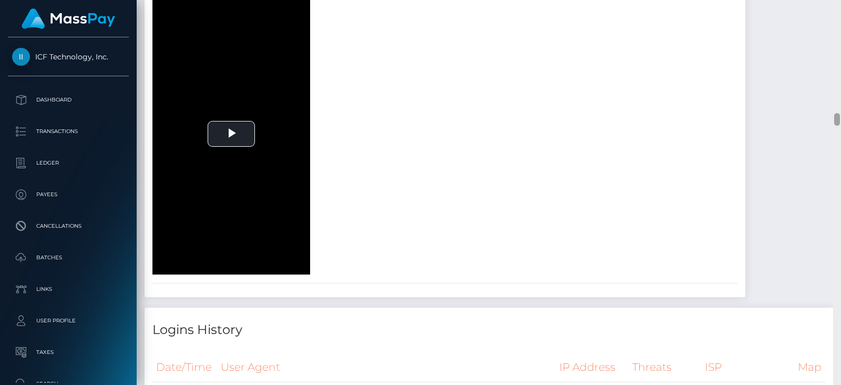
click at [839, 173] on div at bounding box center [837, 192] width 8 height 385
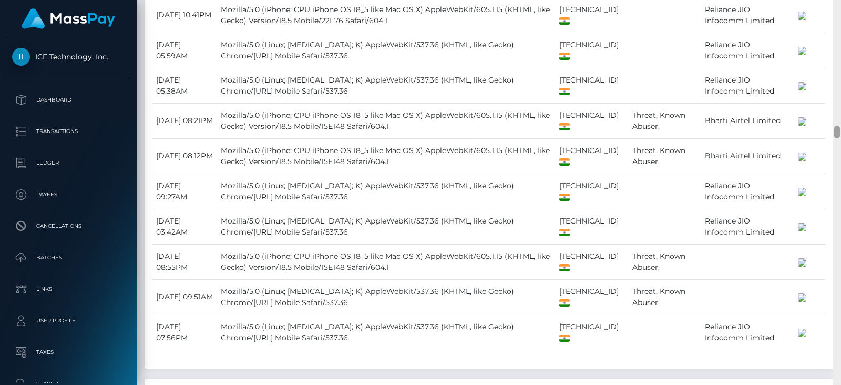
click at [839, 173] on div at bounding box center [837, 192] width 8 height 385
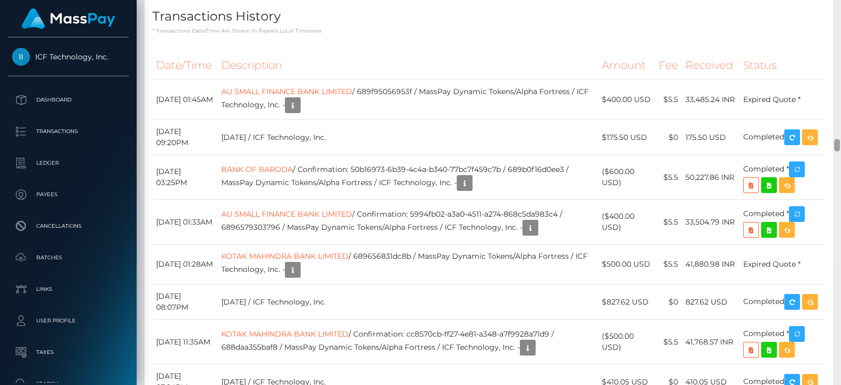
click at [839, 173] on div at bounding box center [837, 192] width 8 height 385
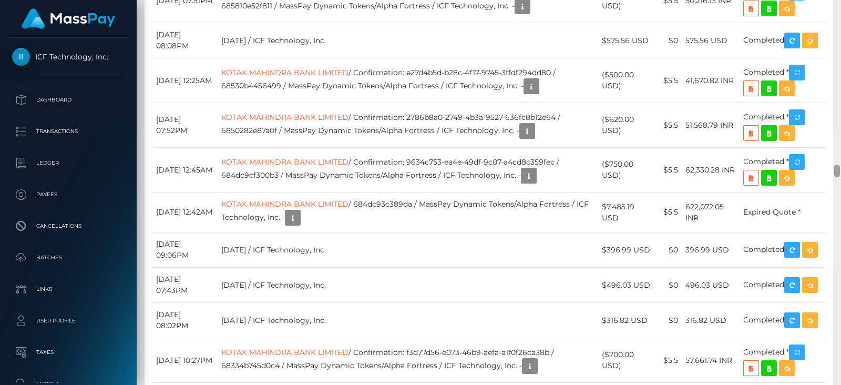
click at [839, 173] on div at bounding box center [837, 192] width 8 height 385
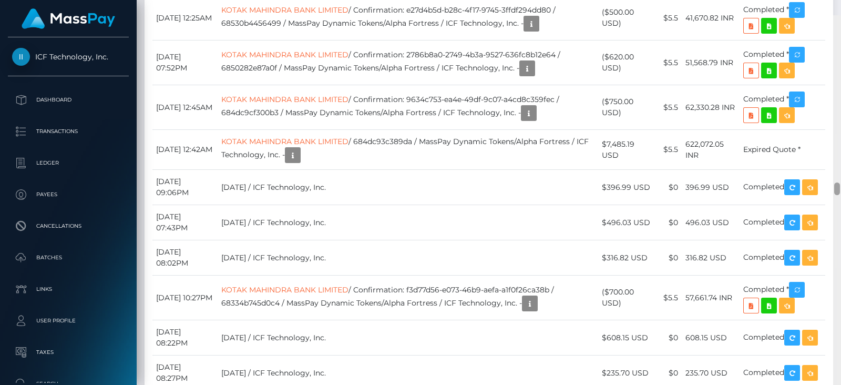
scroll to position [4975, 0]
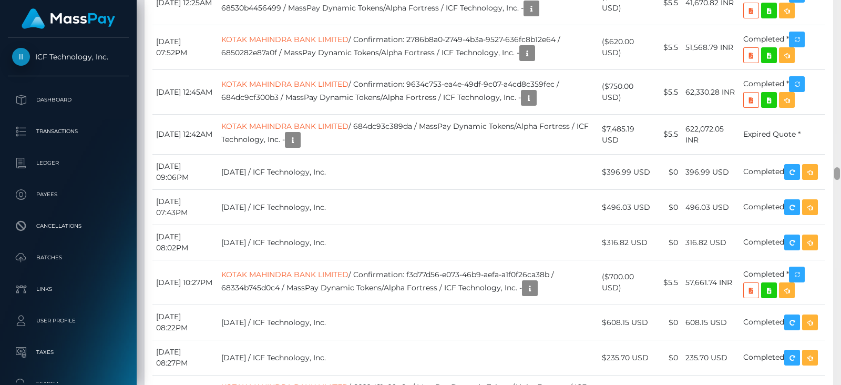
click at [836, 173] on div at bounding box center [837, 173] width 6 height 13
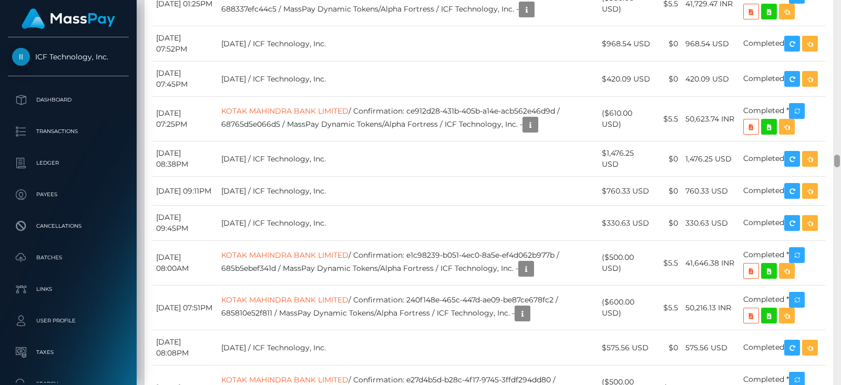
click at [840, 45] on div at bounding box center [837, 192] width 8 height 385
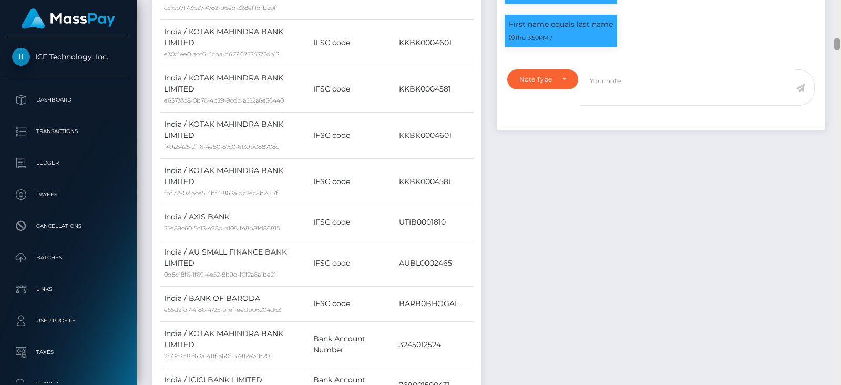
click at [837, 46] on div at bounding box center [837, 192] width 8 height 385
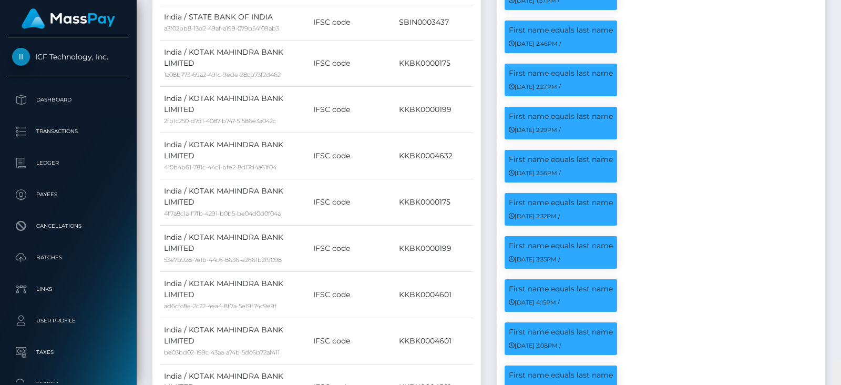
scroll to position [0, 0]
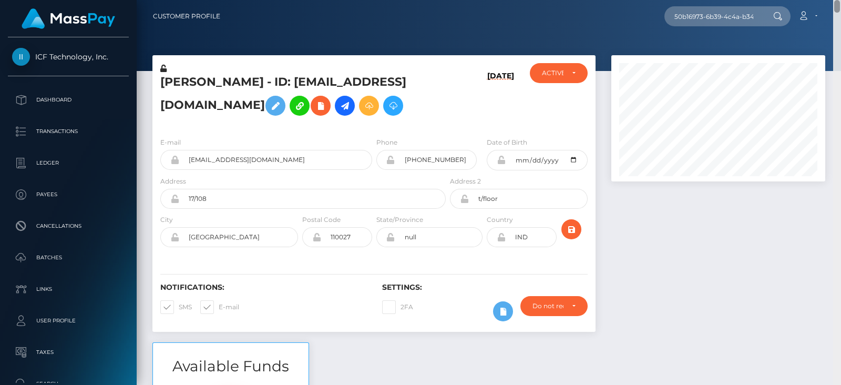
drag, startPoint x: 837, startPoint y: 46, endPoint x: 836, endPoint y: -26, distance: 72.0
click at [836, 0] on html "ICF Technology, Inc. Dashboard Transactions Ledger Payees Batches" at bounding box center [420, 192] width 841 height 385
click at [725, 14] on input "50b16973-6b39-4c4a-b340-77bc7f459c7b" at bounding box center [713, 16] width 99 height 20
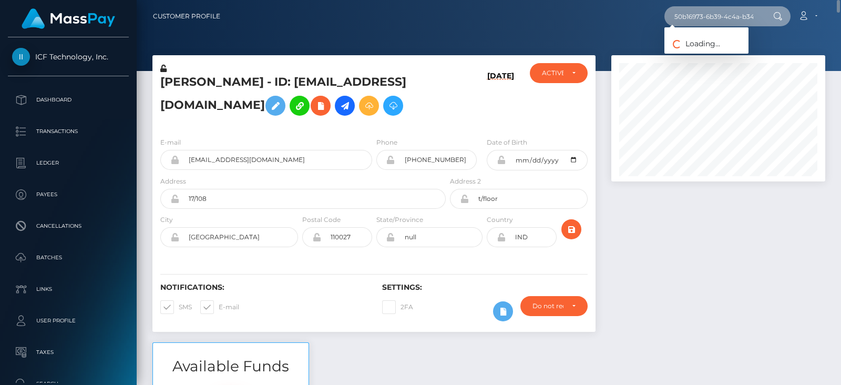
paste input "d6223825-ee61-417c-8598-fc12c85f4514"
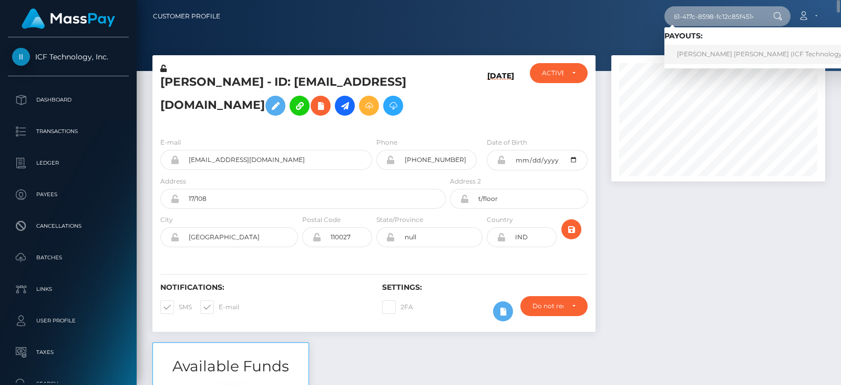
type input "d6223825-ee61-417c-8598-fc12c85f4514"
click at [717, 56] on link "Nguyet Thi Tran (ICF Technology, Inc. - )" at bounding box center [770, 54] width 213 height 19
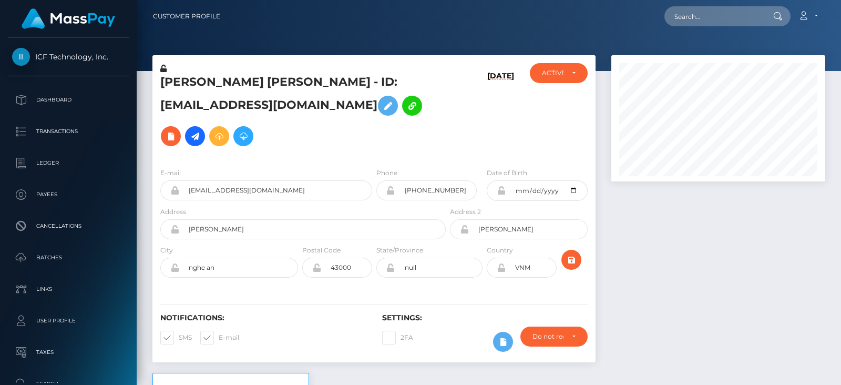
scroll to position [126, 213]
click at [698, 254] on div at bounding box center [718, 213] width 230 height 317
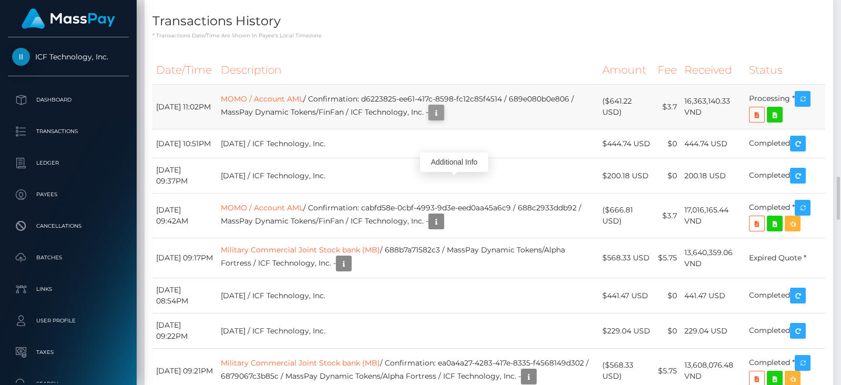
click at [442, 119] on icon "button" at bounding box center [436, 112] width 13 height 13
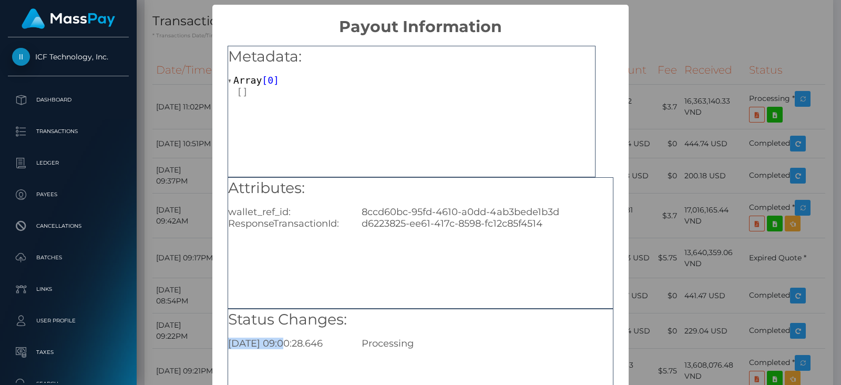
drag, startPoint x: 279, startPoint y: 340, endPoint x: 226, endPoint y: 337, distance: 52.6
click at [226, 337] on div "[DATE] 09:00:28.646" at bounding box center [286, 343] width 133 height 12
copy div "[DATE]"
